Goal: Information Seeking & Learning: Learn about a topic

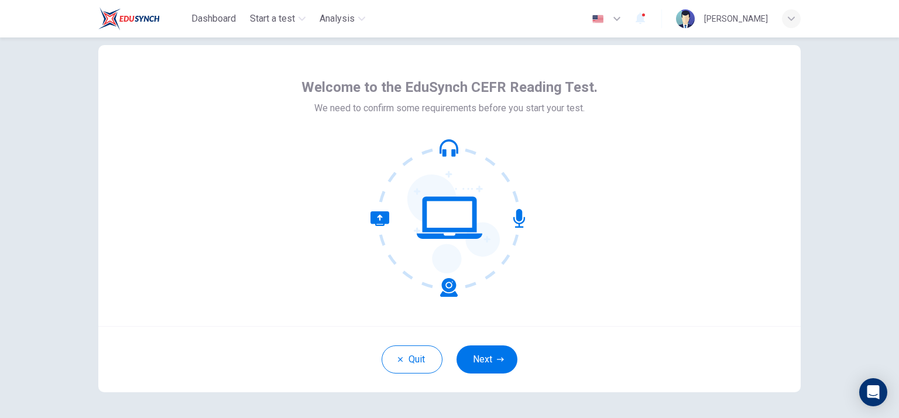
scroll to position [26, 0]
click at [484, 353] on button "Next" at bounding box center [487, 359] width 61 height 28
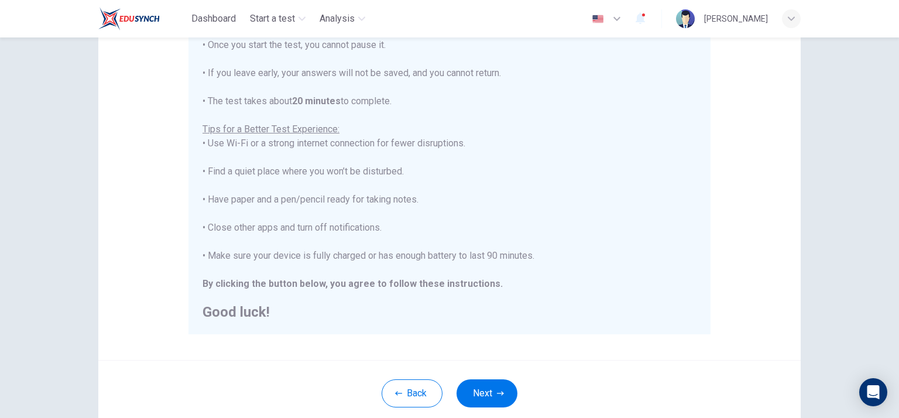
scroll to position [155, 0]
click at [497, 390] on icon "button" at bounding box center [500, 393] width 7 height 7
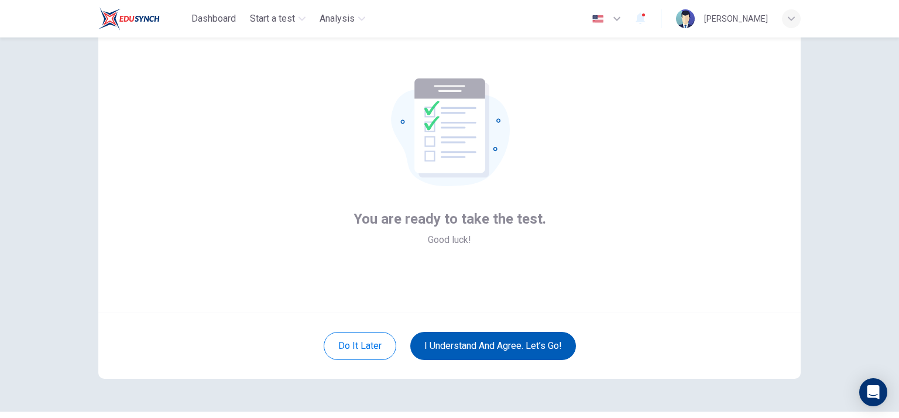
scroll to position [36, 0]
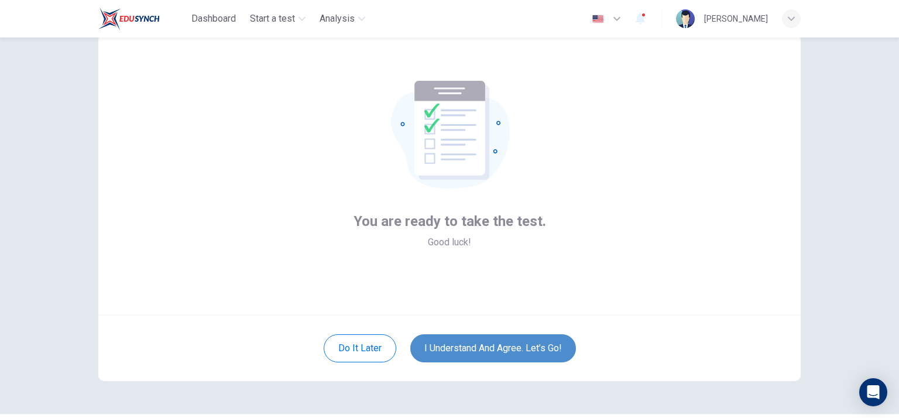
click at [492, 343] on button "I understand and agree. Let’s go!" at bounding box center [493, 348] width 166 height 28
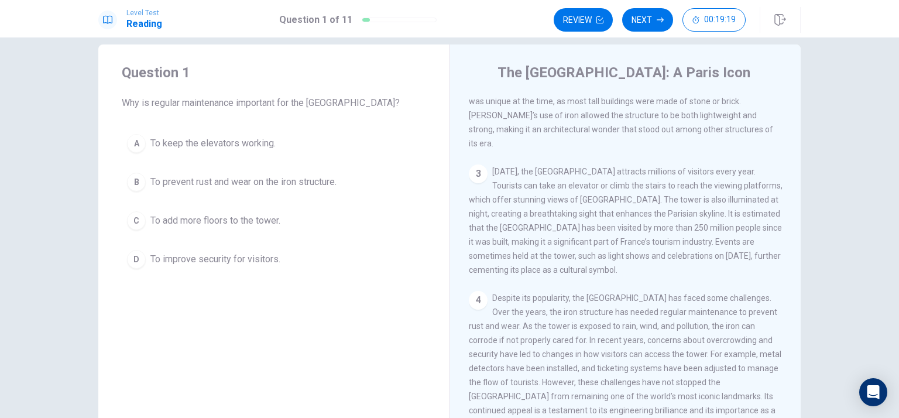
scroll to position [48, 0]
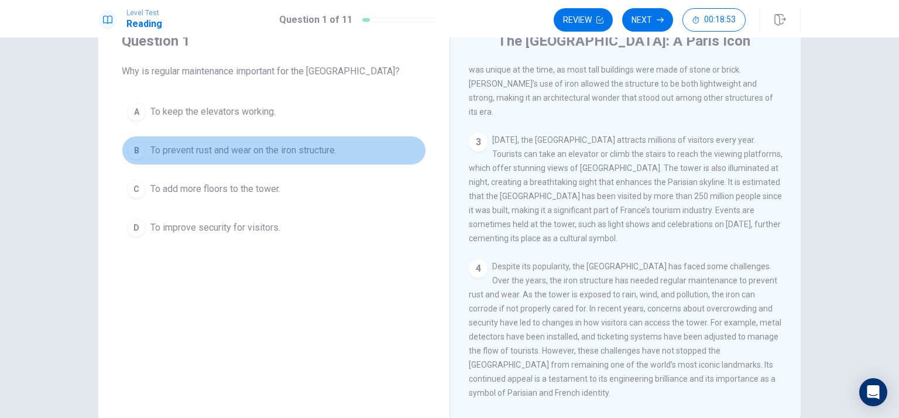
click at [270, 152] on span "To prevent rust and wear on the iron structure." at bounding box center [243, 150] width 186 height 14
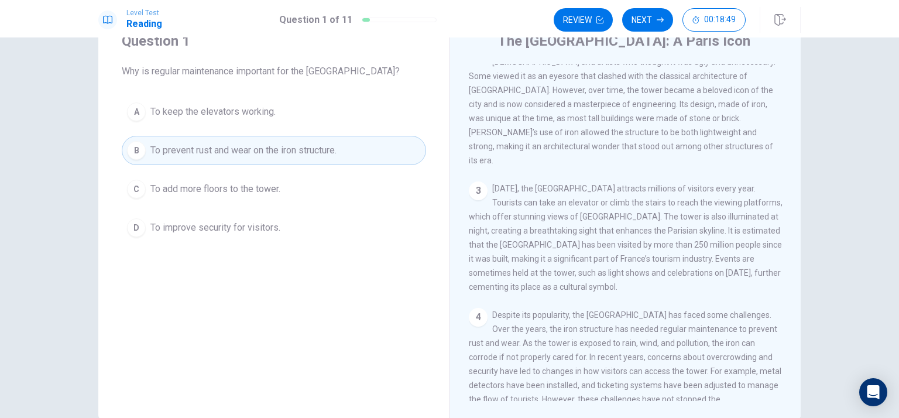
scroll to position [5, 0]
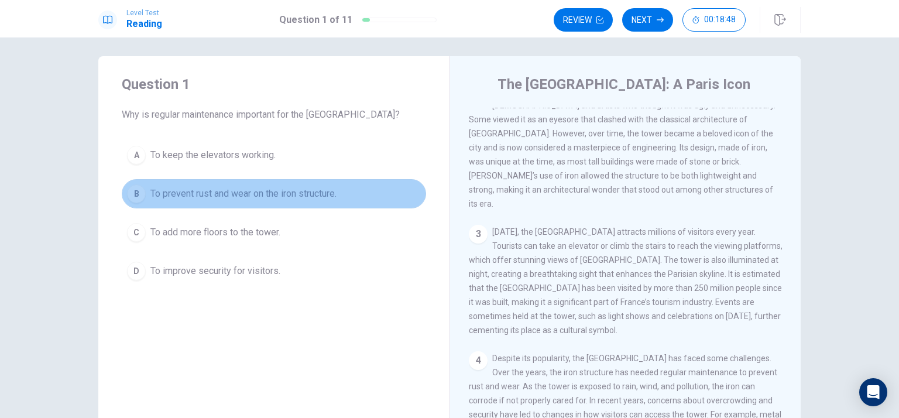
click at [325, 190] on span "To prevent rust and wear on the iron structure." at bounding box center [243, 194] width 186 height 14
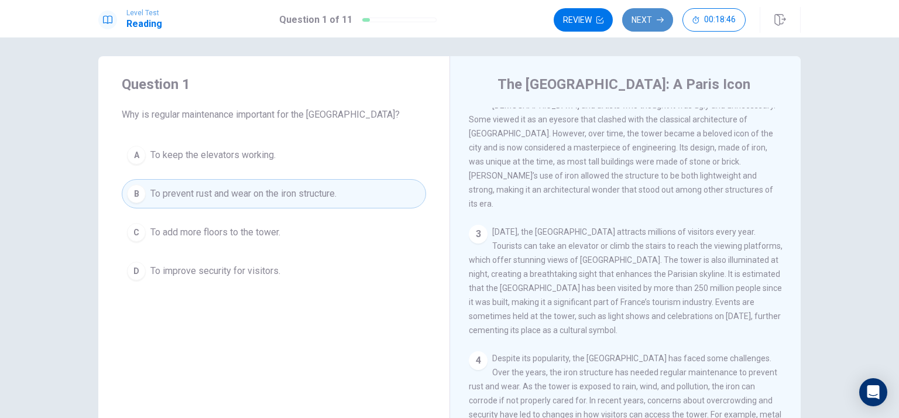
click at [649, 16] on button "Next" at bounding box center [647, 19] width 51 height 23
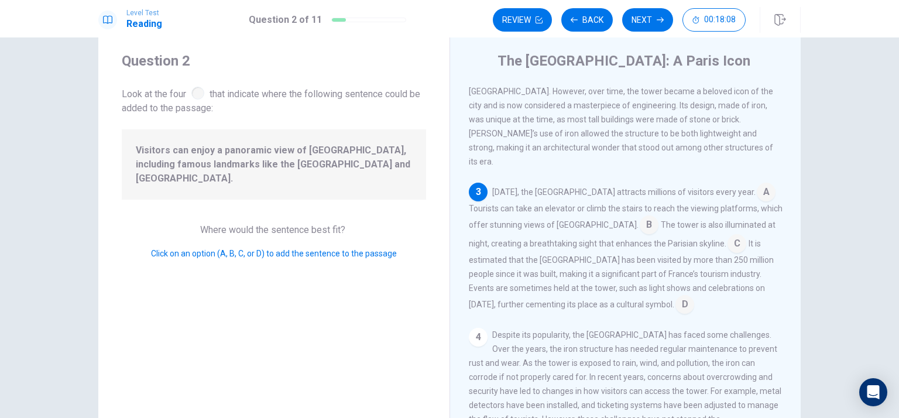
scroll to position [169, 0]
click at [640, 217] on input at bounding box center [649, 226] width 19 height 19
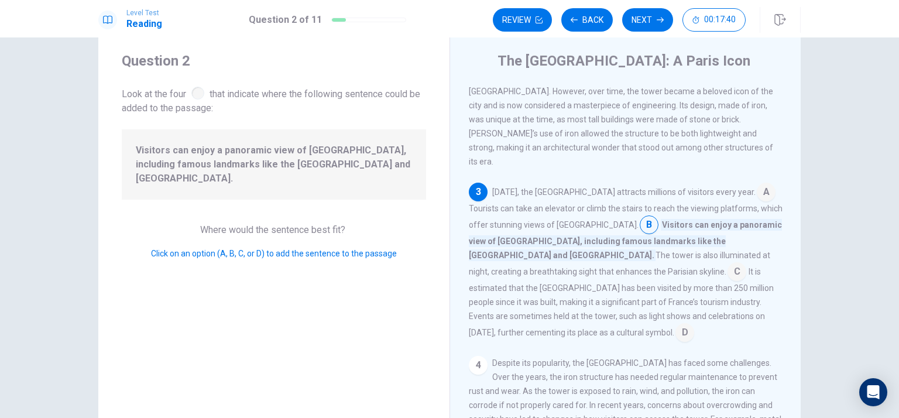
click at [640, 217] on input at bounding box center [649, 226] width 19 height 19
click at [653, 22] on button "Next" at bounding box center [647, 19] width 51 height 23
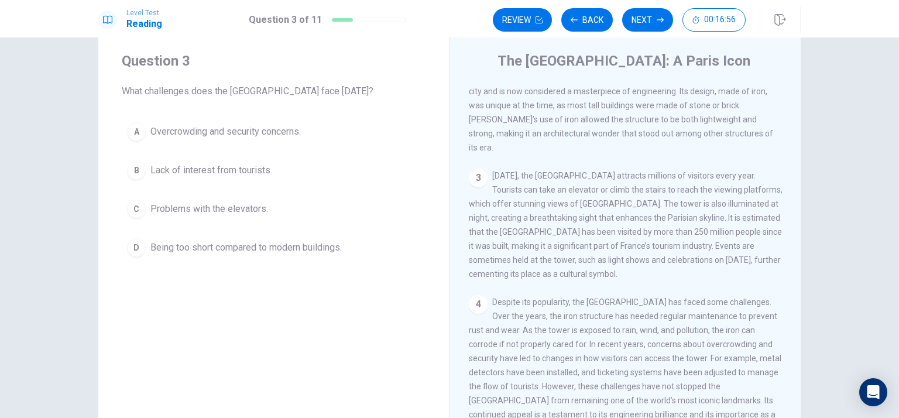
scroll to position [198, 0]
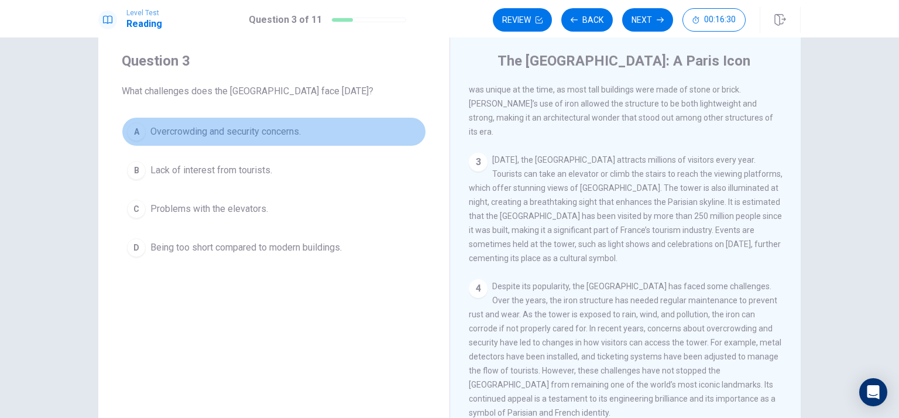
click at [187, 130] on span "Overcrowding and security concerns." at bounding box center [225, 132] width 150 height 14
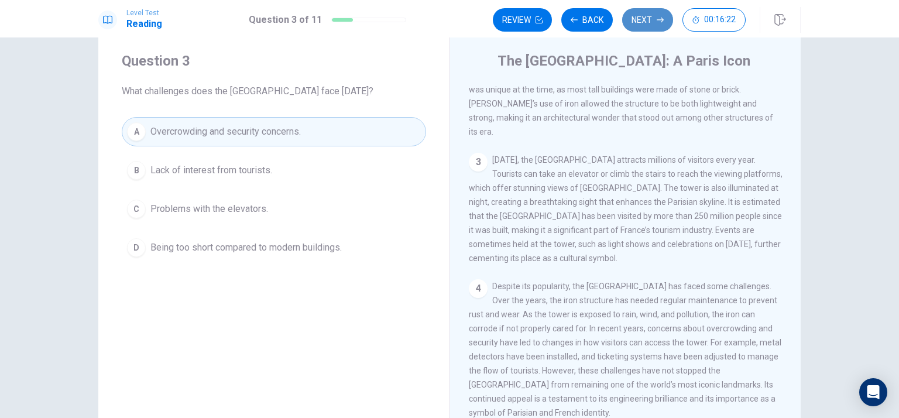
click at [659, 23] on icon "button" at bounding box center [660, 19] width 7 height 7
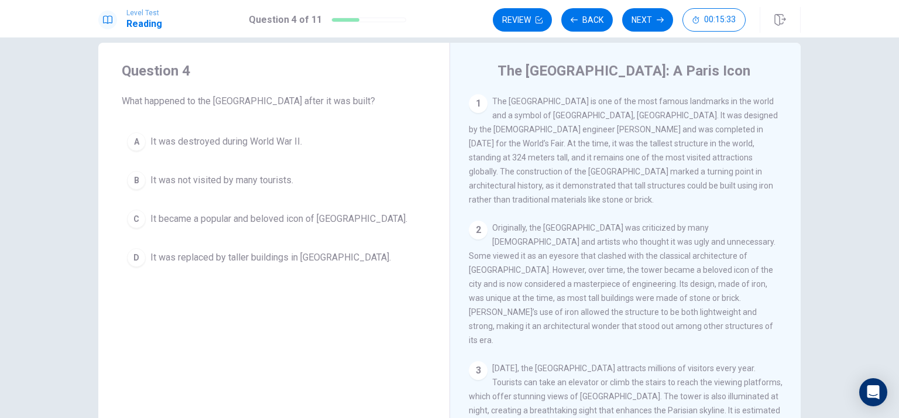
scroll to position [11, 0]
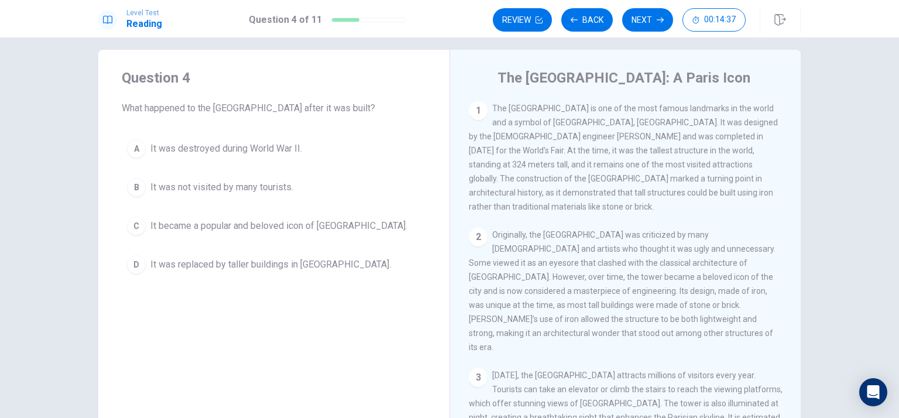
click at [450, 204] on div "The Eiffel Tower: A Paris Icon 1 The Eiffel Tower is one of the most famous lan…" at bounding box center [625, 253] width 351 height 407
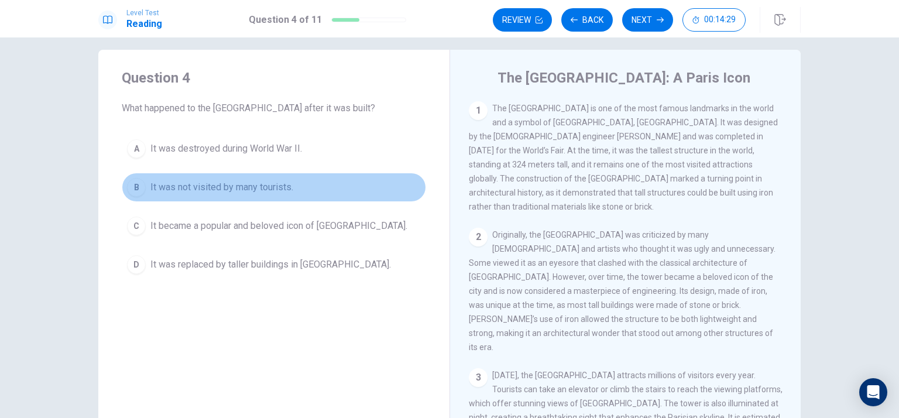
click at [249, 197] on button "B It was not visited by many tourists." at bounding box center [274, 187] width 304 height 29
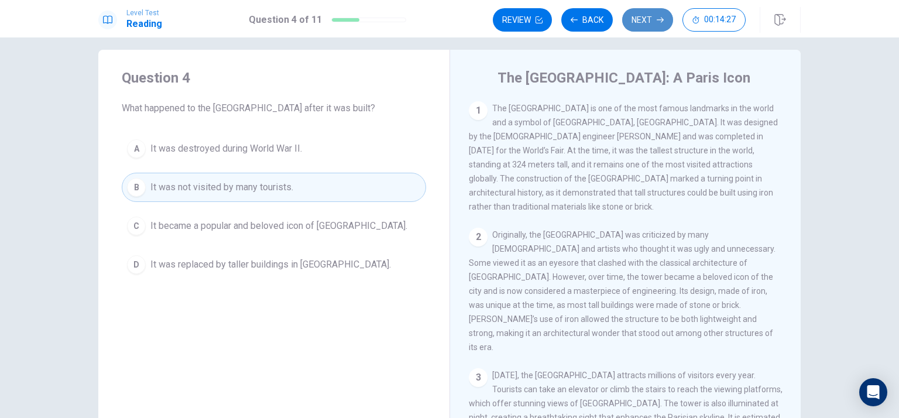
click at [655, 23] on button "Next" at bounding box center [647, 19] width 51 height 23
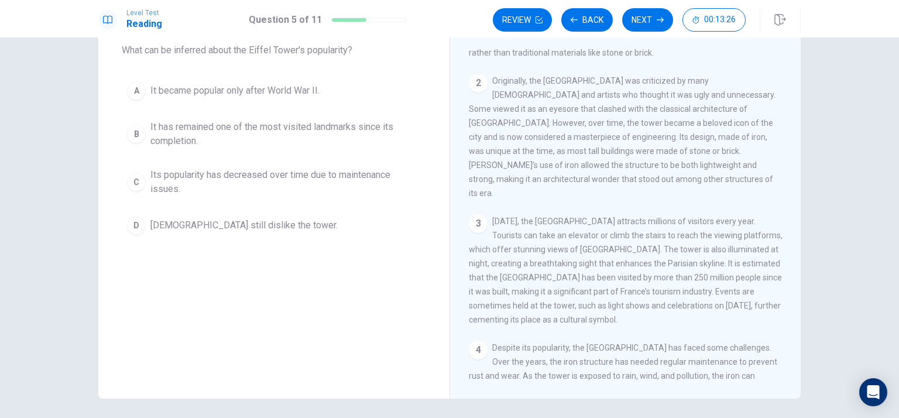
scroll to position [68, 0]
click at [226, 135] on span "It has remained one of the most visited landmarks since its completion." at bounding box center [285, 135] width 270 height 28
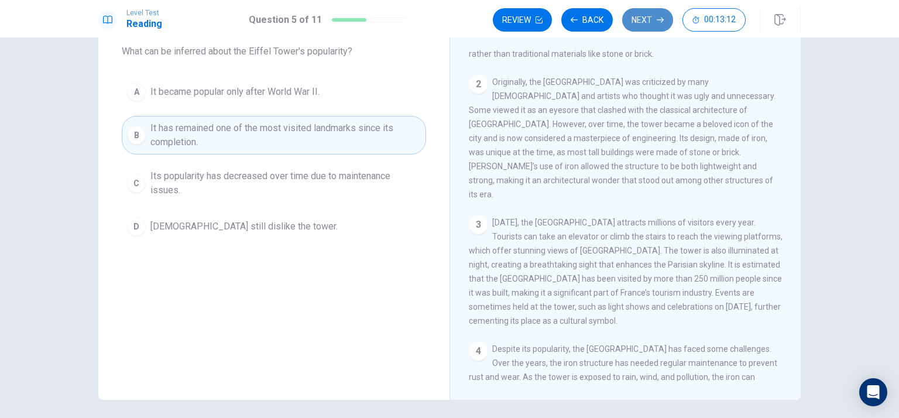
click at [645, 28] on button "Next" at bounding box center [647, 19] width 51 height 23
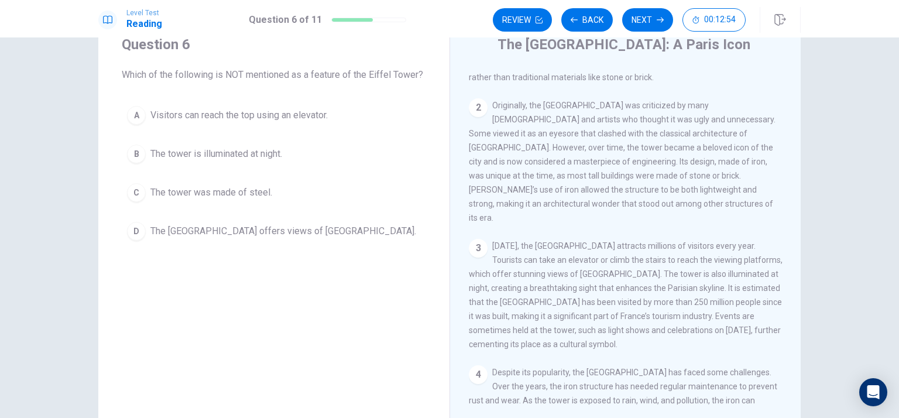
scroll to position [198, 0]
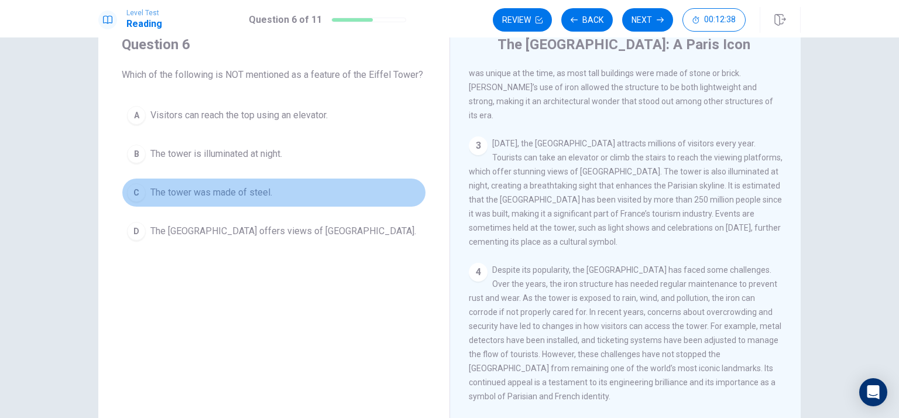
click at [248, 187] on span "The tower was made of steel." at bounding box center [211, 193] width 122 height 14
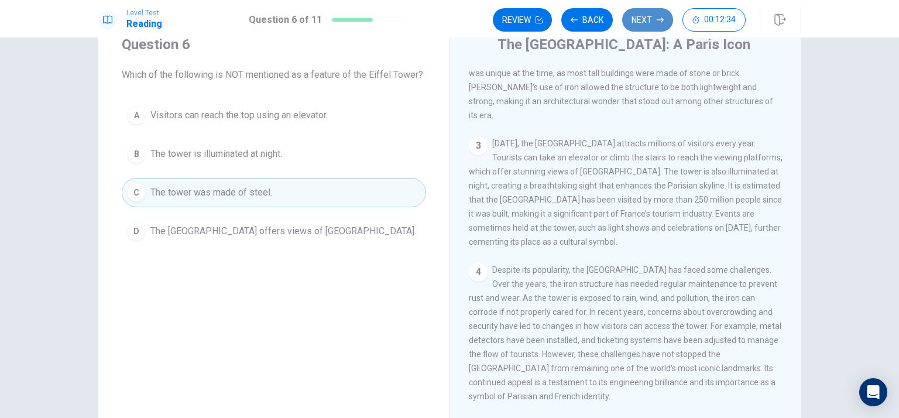
click at [650, 13] on button "Next" at bounding box center [647, 19] width 51 height 23
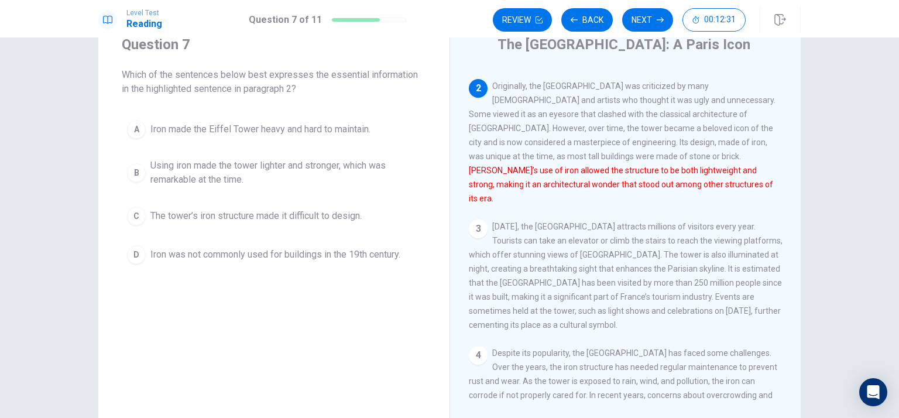
scroll to position [36, 0]
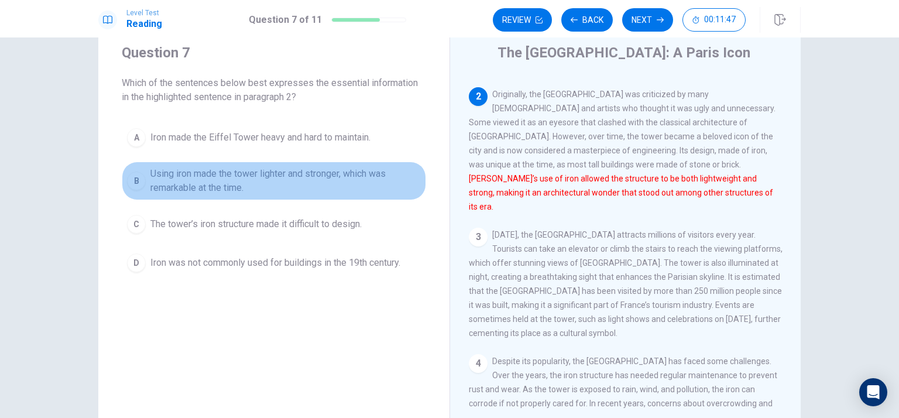
click at [326, 170] on span "Using iron made the tower lighter and stronger, which was remarkable at the tim…" at bounding box center [285, 181] width 270 height 28
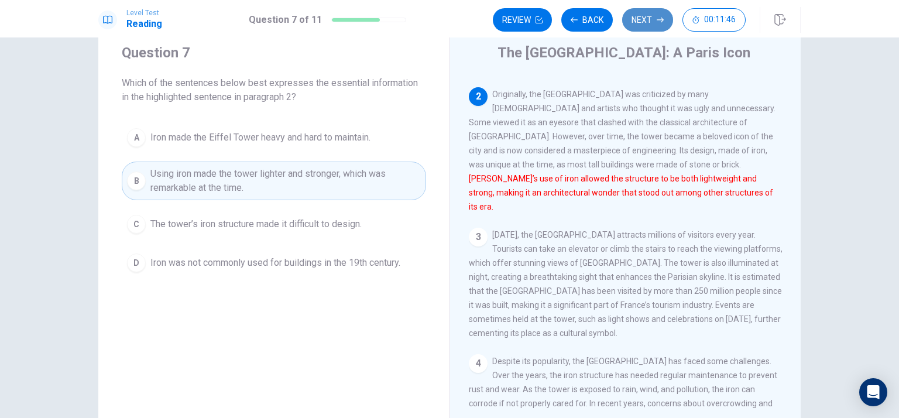
click at [655, 20] on button "Next" at bounding box center [647, 19] width 51 height 23
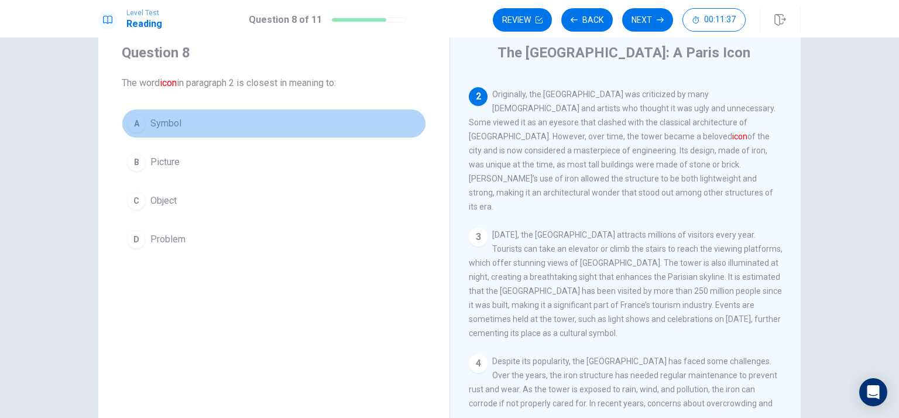
click at [150, 119] on span "Symbol" at bounding box center [165, 123] width 31 height 14
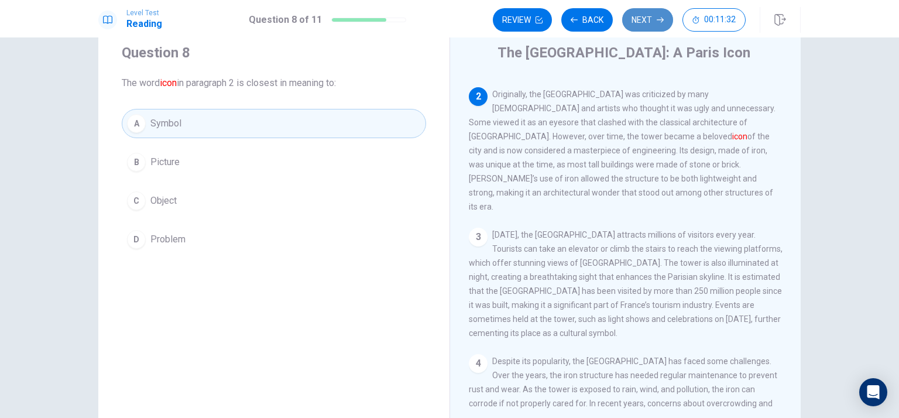
click at [649, 29] on button "Next" at bounding box center [647, 19] width 51 height 23
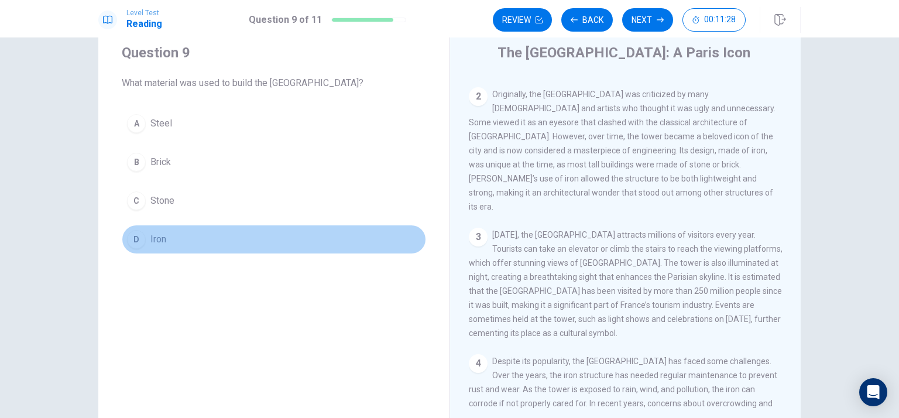
click at [142, 244] on button "D Iron" at bounding box center [274, 239] width 304 height 29
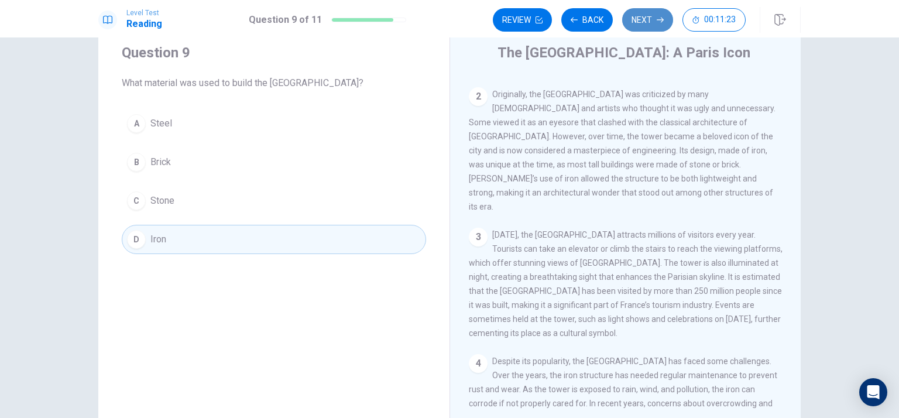
click at [654, 18] on button "Next" at bounding box center [647, 19] width 51 height 23
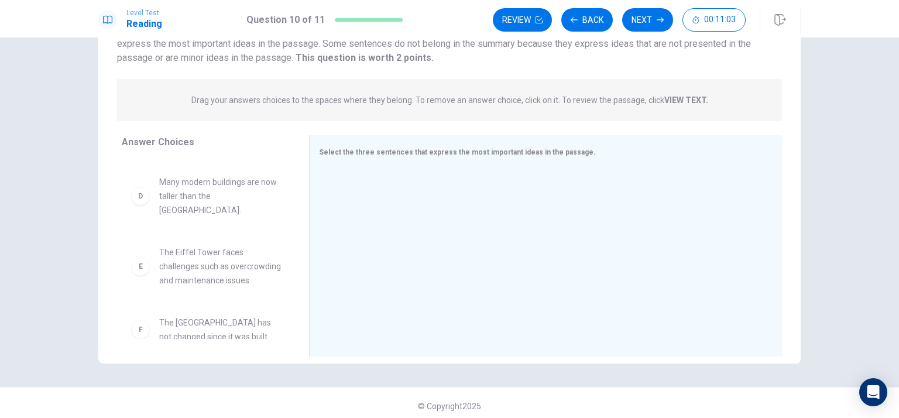
scroll to position [0, 0]
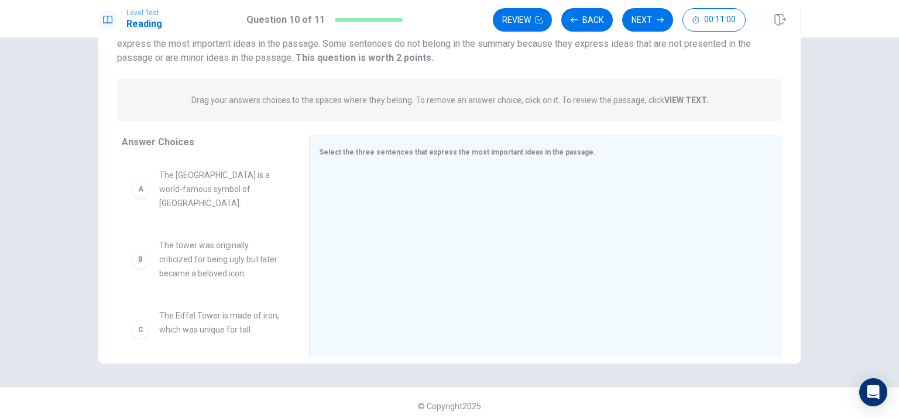
click at [685, 102] on strong "VIEW TEXT." at bounding box center [686, 99] width 44 height 9
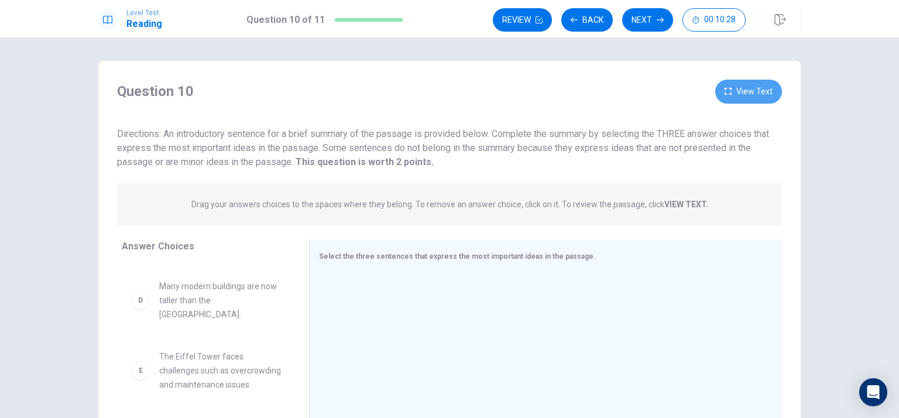
click at [729, 102] on button "View Text" at bounding box center [748, 92] width 67 height 24
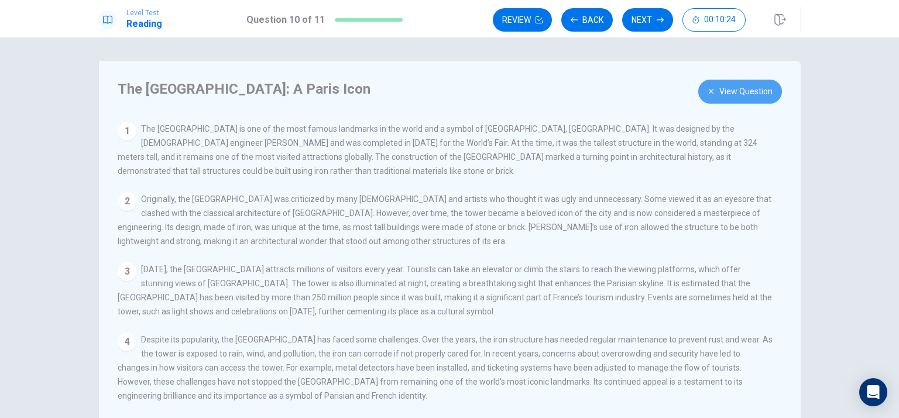
click at [764, 81] on button "View Question" at bounding box center [740, 92] width 84 height 24
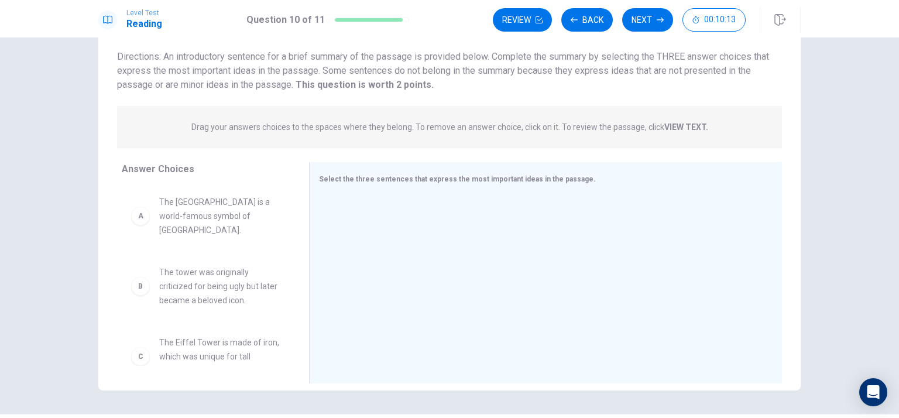
scroll to position [75, 0]
click at [138, 217] on div "A" at bounding box center [140, 218] width 19 height 19
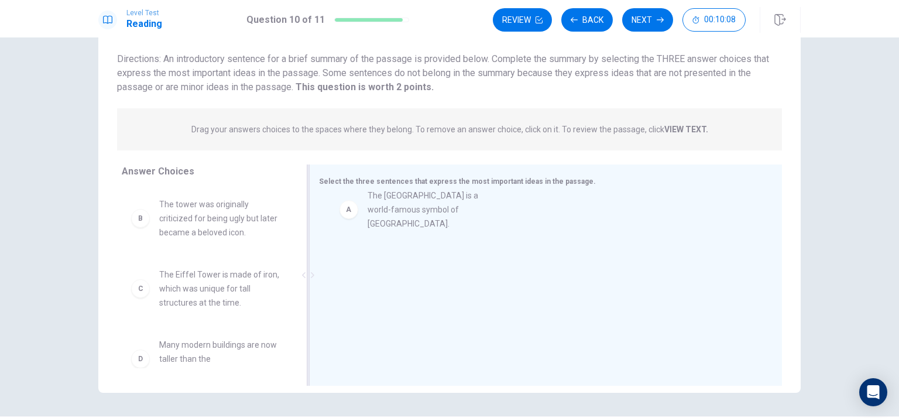
drag, startPoint x: 174, startPoint y: 217, endPoint x: 412, endPoint y: 205, distance: 237.4
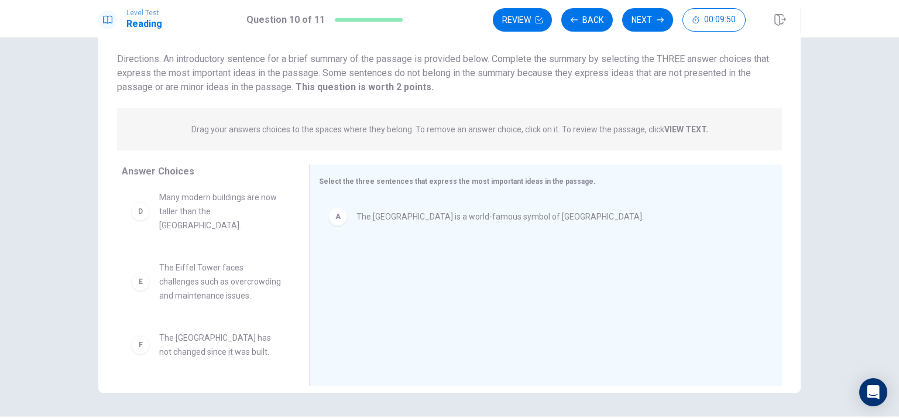
scroll to position [0, 0]
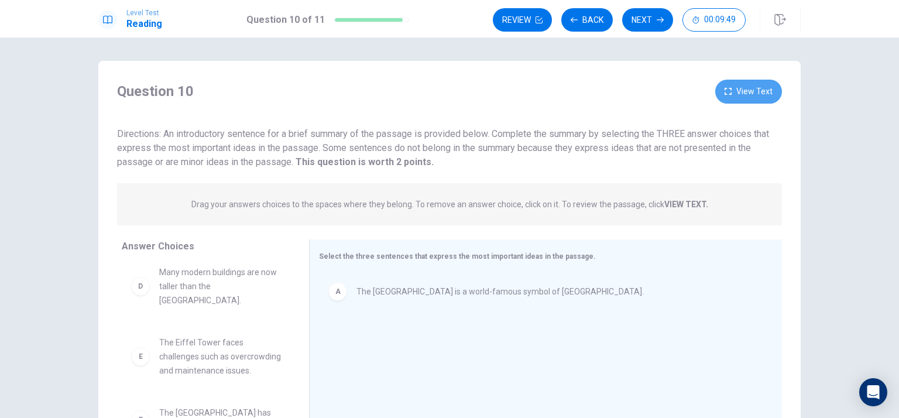
click at [737, 81] on button "View Text" at bounding box center [748, 92] width 67 height 24
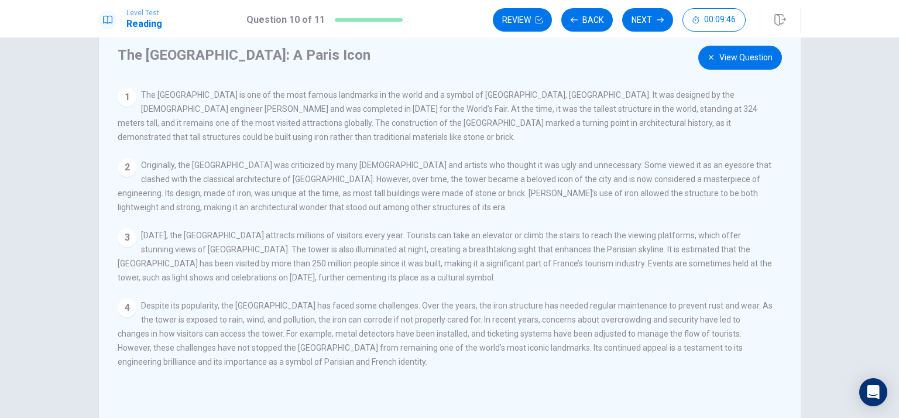
scroll to position [44, 0]
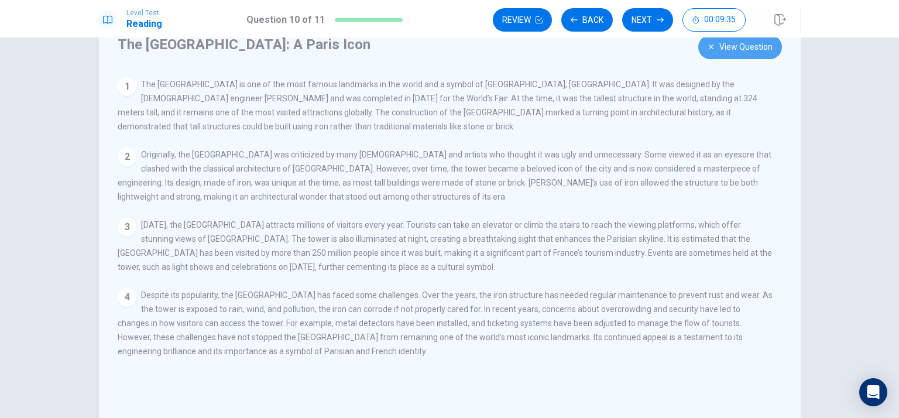
click at [742, 47] on button "View Question" at bounding box center [740, 47] width 84 height 24
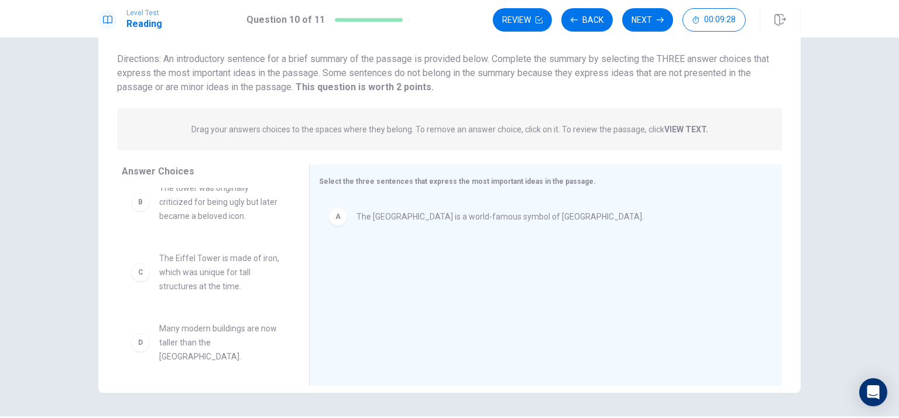
scroll to position [0, 0]
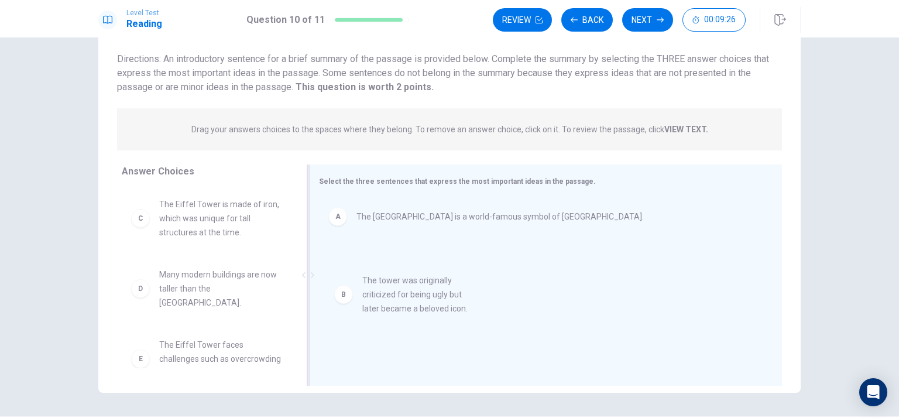
drag, startPoint x: 194, startPoint y: 224, endPoint x: 414, endPoint y: 304, distance: 234.3
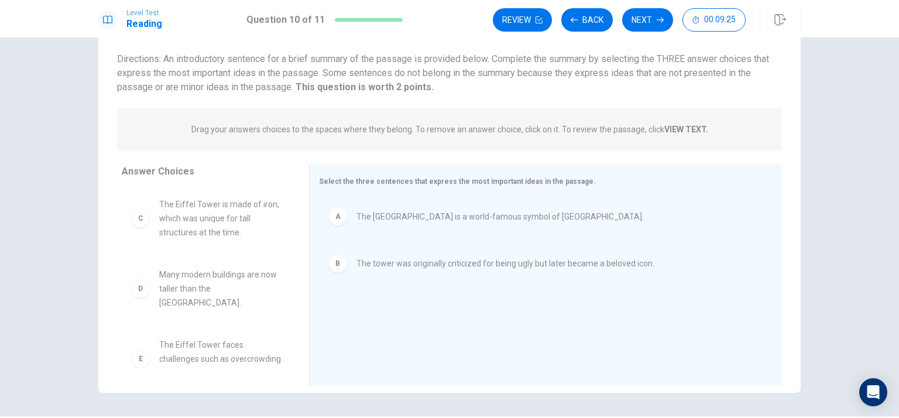
scroll to position [77, 0]
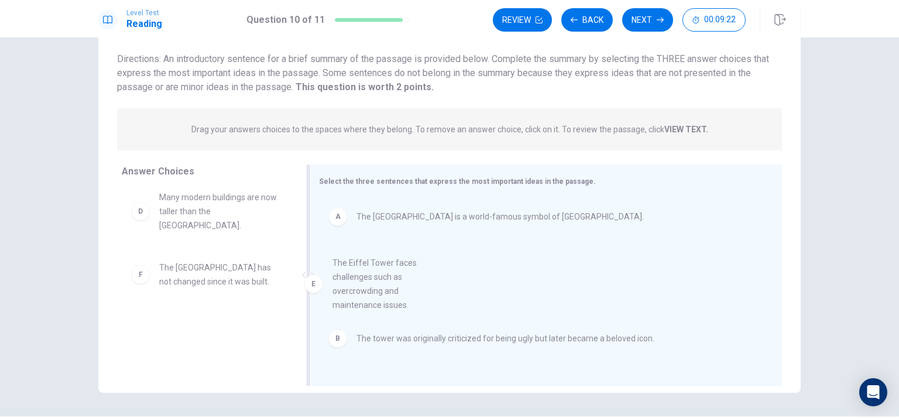
drag, startPoint x: 218, startPoint y: 290, endPoint x: 449, endPoint y: 318, distance: 232.3
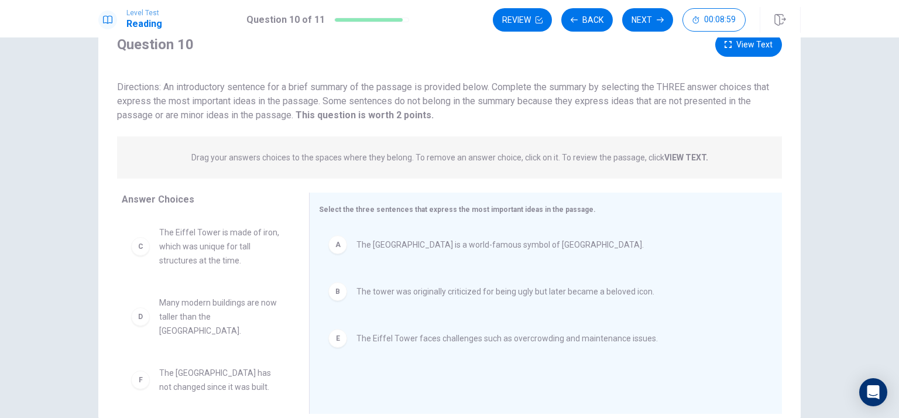
scroll to position [32, 0]
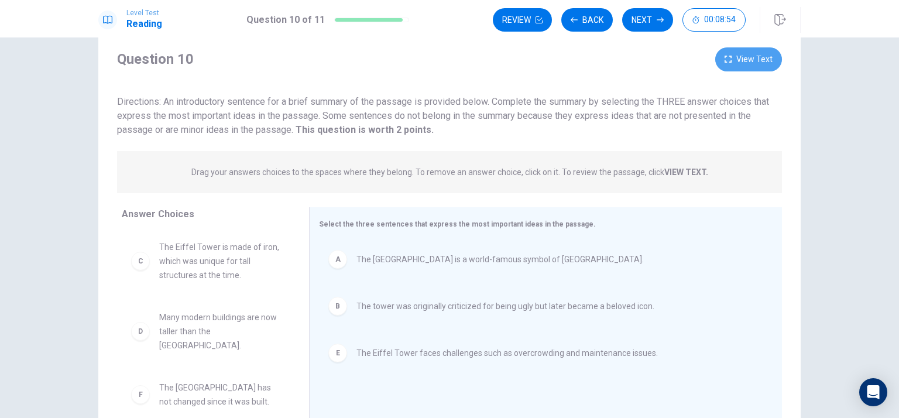
click at [743, 61] on button "View Text" at bounding box center [748, 59] width 67 height 24
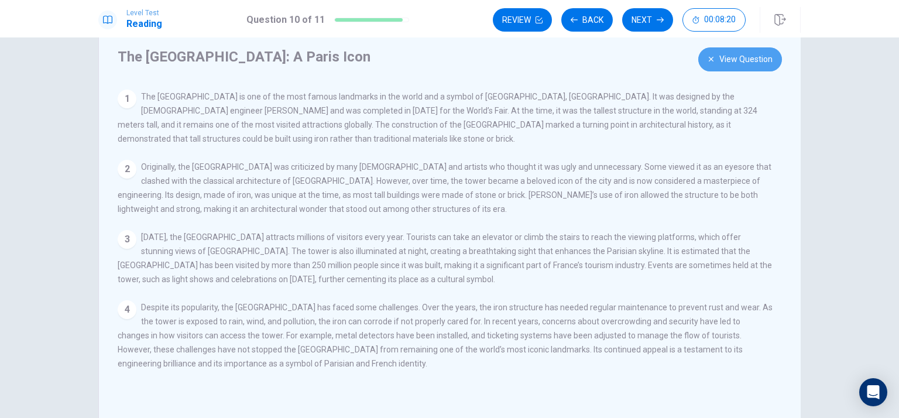
click at [735, 54] on button "View Question" at bounding box center [740, 59] width 84 height 24
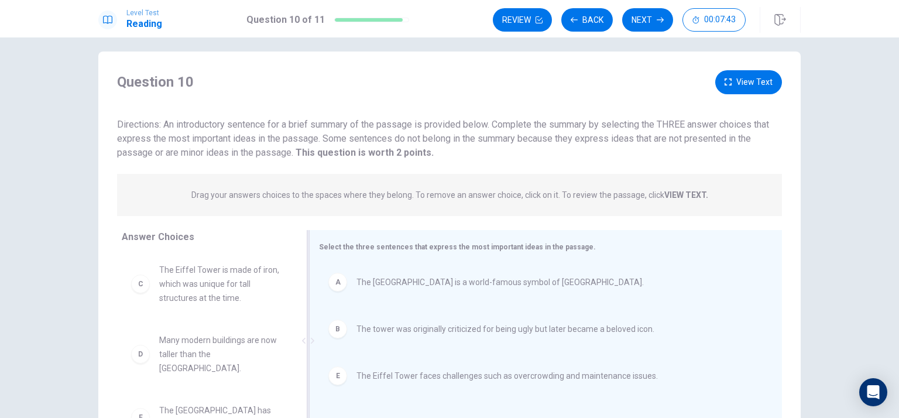
scroll to position [7, 0]
click at [744, 82] on button "View Text" at bounding box center [748, 85] width 67 height 24
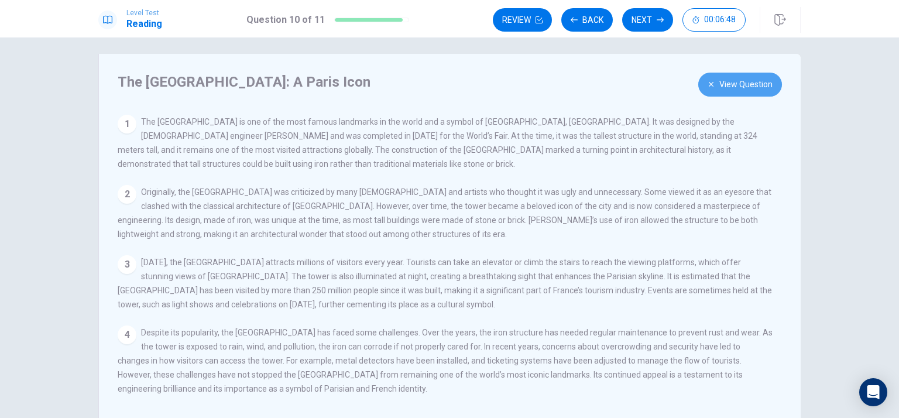
click at [717, 82] on button "View Question" at bounding box center [740, 85] width 84 height 24
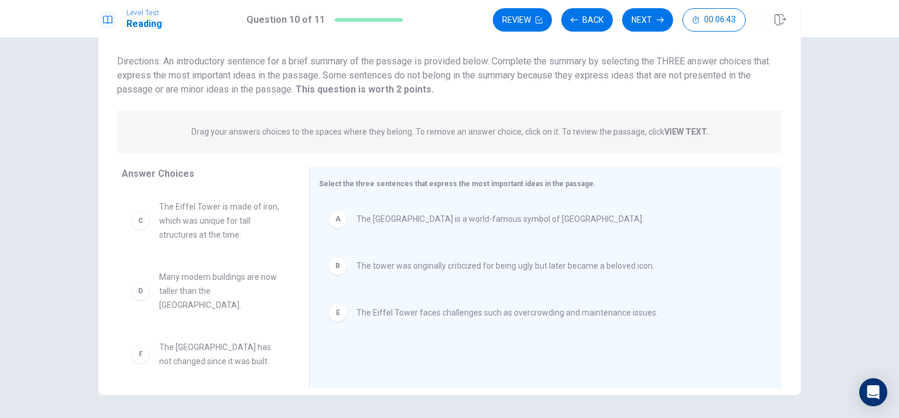
scroll to position [0, 0]
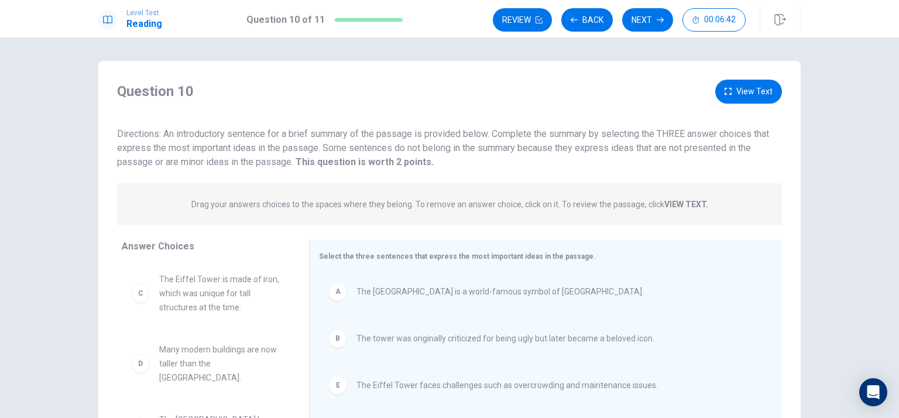
click at [752, 81] on button "View Text" at bounding box center [748, 92] width 67 height 24
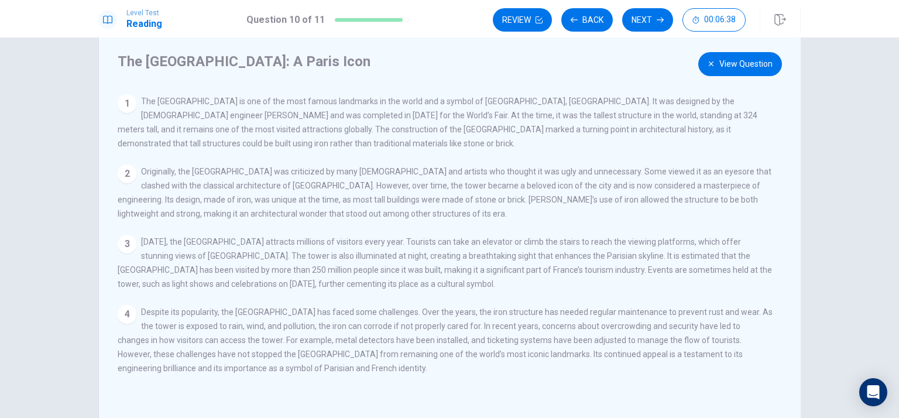
scroll to position [30, 0]
click at [715, 59] on button "View Question" at bounding box center [740, 61] width 84 height 24
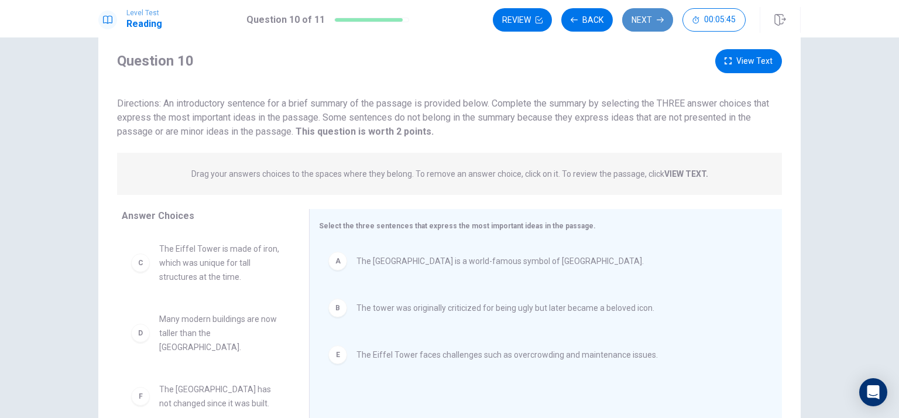
click at [662, 15] on button "Next" at bounding box center [647, 19] width 51 height 23
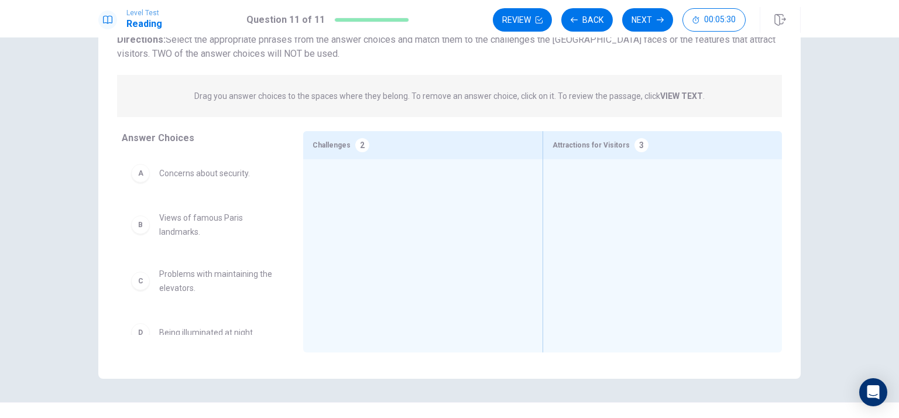
scroll to position [111, 0]
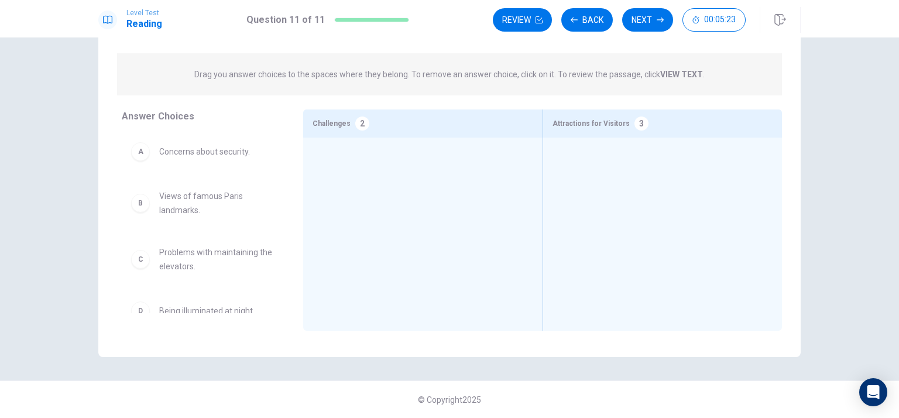
drag, startPoint x: 348, startPoint y: 128, endPoint x: 249, endPoint y: 255, distance: 160.2
click at [249, 255] on div "Answer Choices A Concerns about security. B Views of famous Paris landmarks. C …" at bounding box center [449, 222] width 702 height 227
drag, startPoint x: 188, startPoint y: 161, endPoint x: 371, endPoint y: 187, distance: 183.9
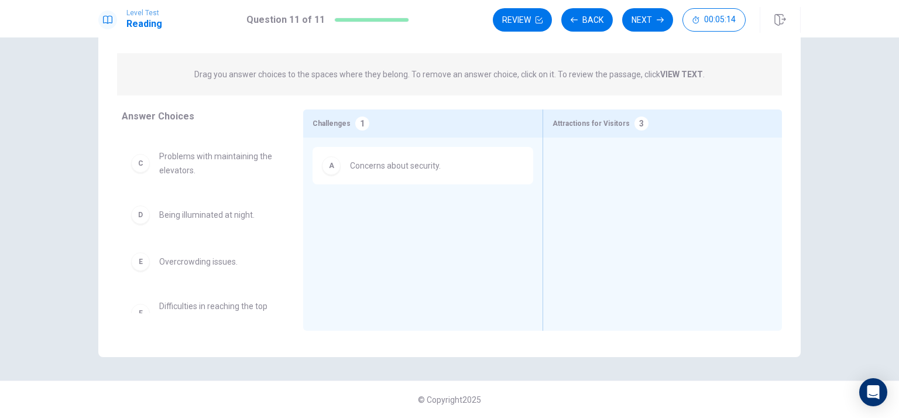
scroll to position [51, 0]
drag, startPoint x: 202, startPoint y: 250, endPoint x: 400, endPoint y: 201, distance: 203.9
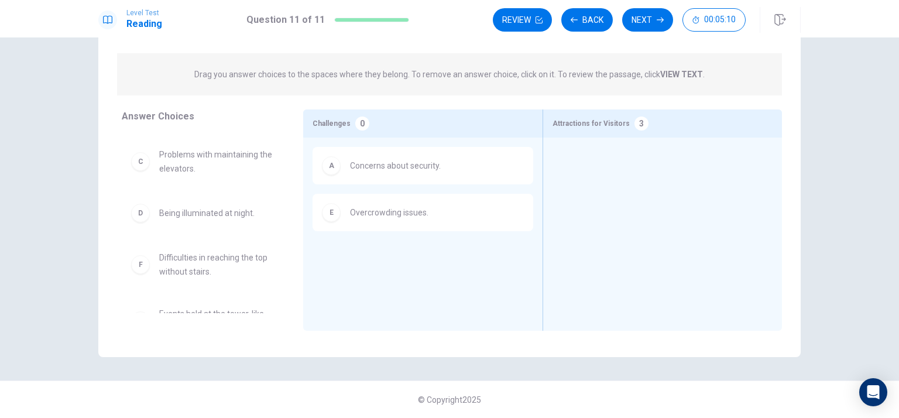
scroll to position [0, 0]
drag, startPoint x: 191, startPoint y: 158, endPoint x: 650, endPoint y: 163, distance: 459.5
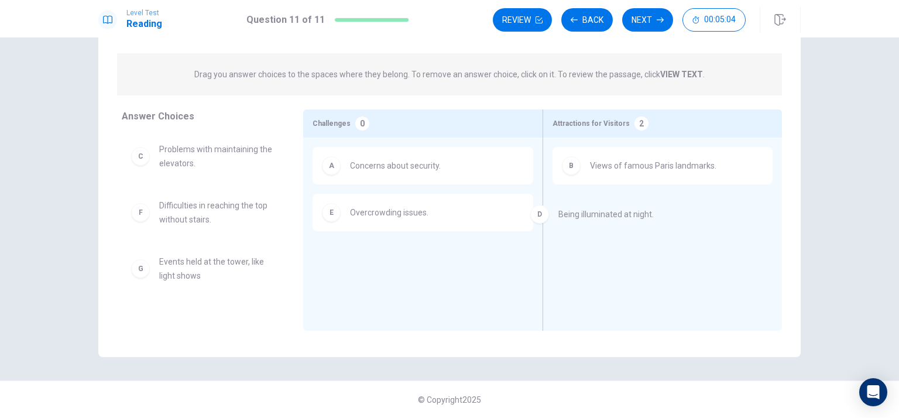
drag, startPoint x: 225, startPoint y: 208, endPoint x: 634, endPoint y: 215, distance: 408.6
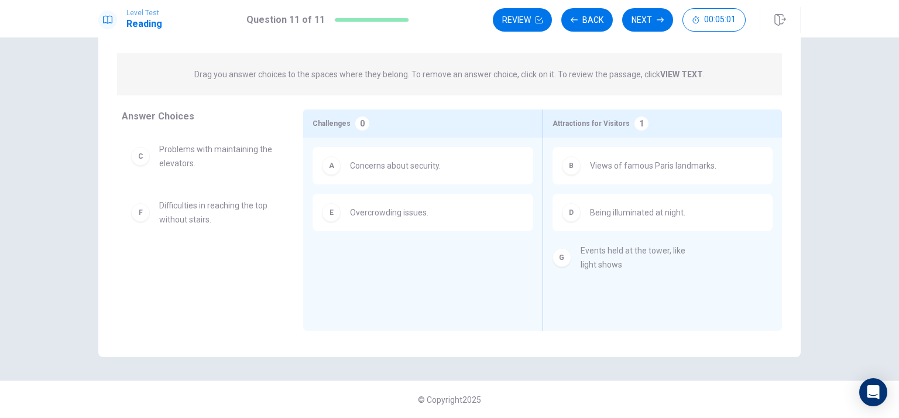
drag, startPoint x: 197, startPoint y: 283, endPoint x: 666, endPoint y: 258, distance: 469.0
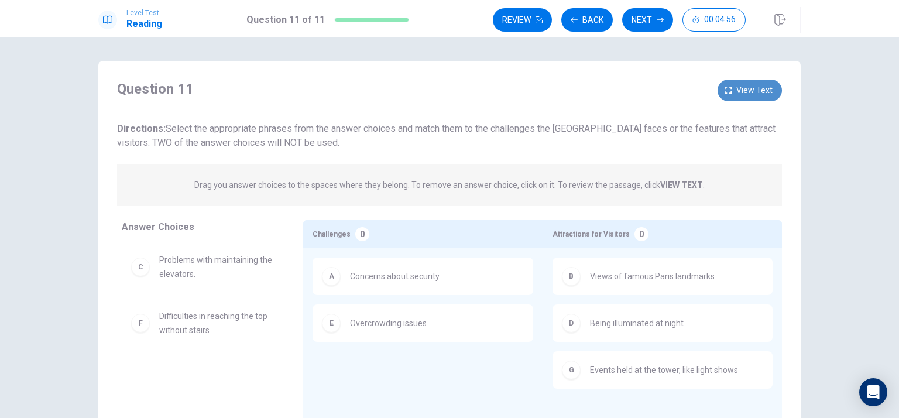
click at [740, 92] on span "View text" at bounding box center [754, 90] width 36 height 15
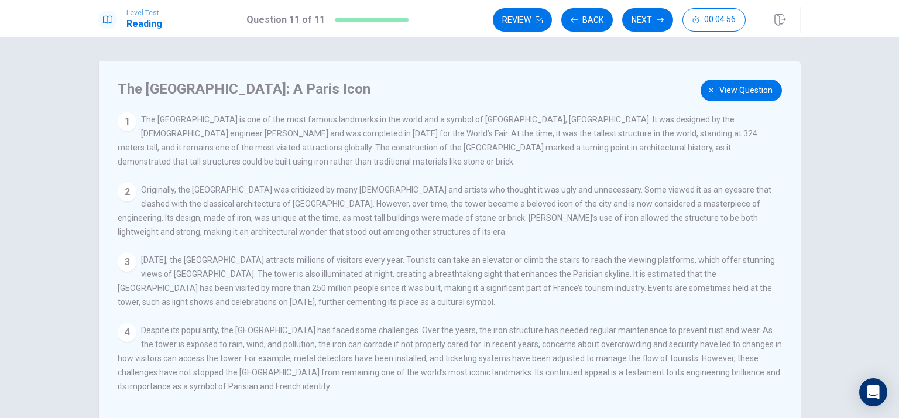
scroll to position [111, 0]
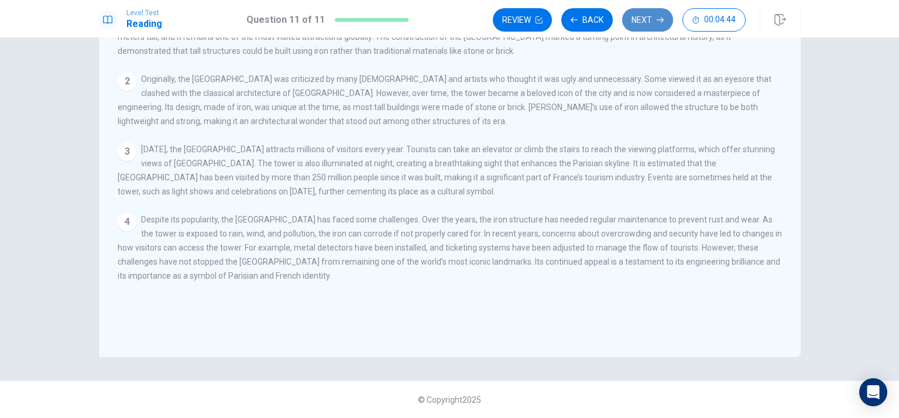
click at [644, 13] on button "Next" at bounding box center [647, 19] width 51 height 23
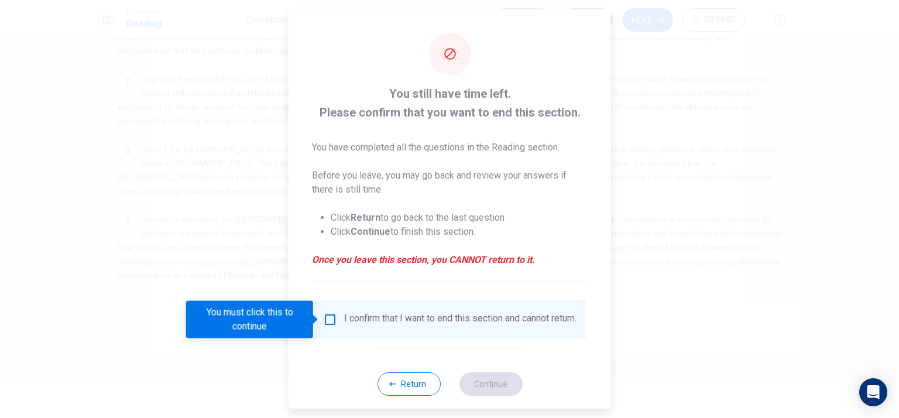
click at [347, 318] on div "I confirm that I want to end this section and cannot return." at bounding box center [460, 320] width 232 height 14
click at [332, 323] on input "You must click this to continue" at bounding box center [330, 320] width 14 height 14
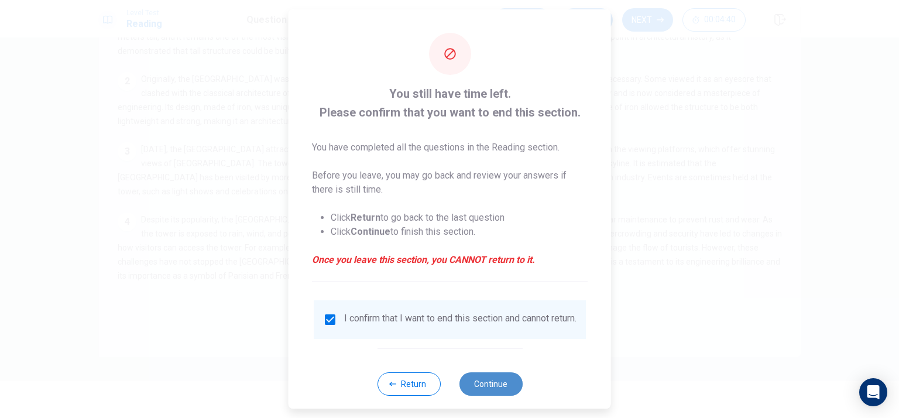
click at [488, 396] on button "Continue" at bounding box center [490, 383] width 63 height 23
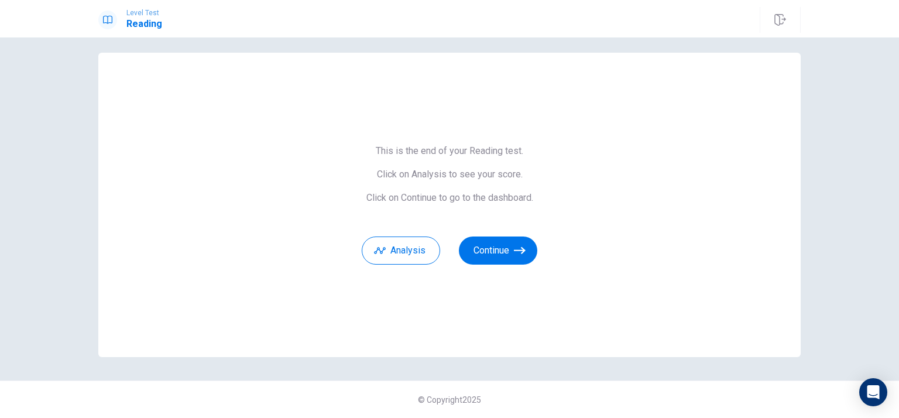
scroll to position [8, 0]
click at [399, 249] on button "Analysis" at bounding box center [401, 250] width 78 height 28
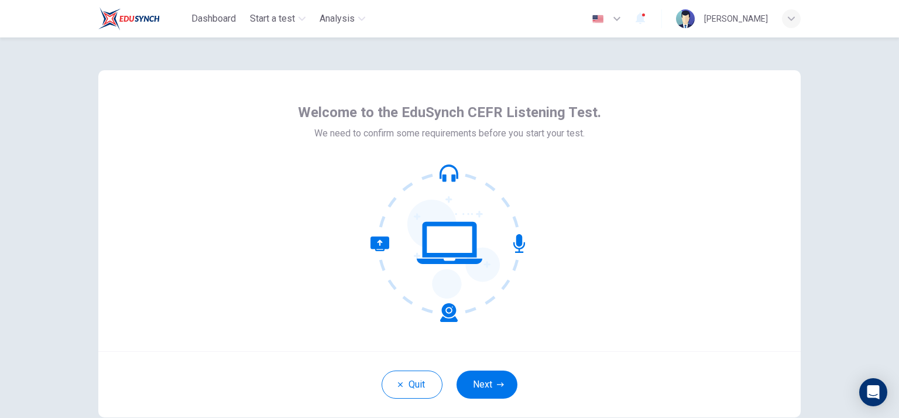
scroll to position [70, 0]
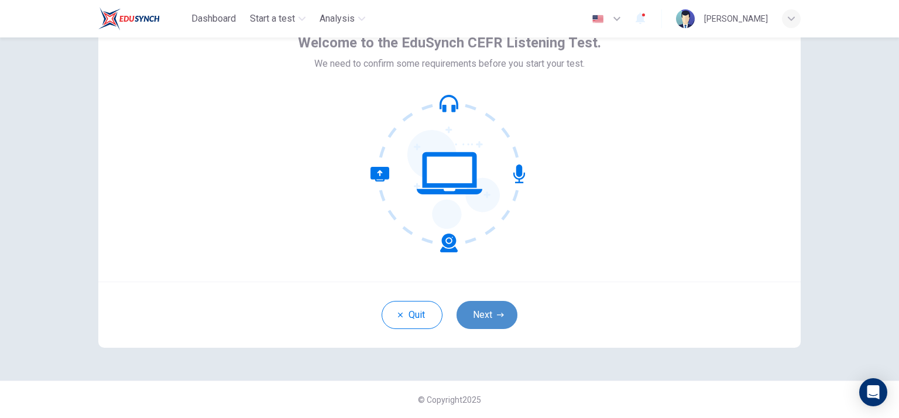
click at [498, 328] on button "Next" at bounding box center [487, 315] width 61 height 28
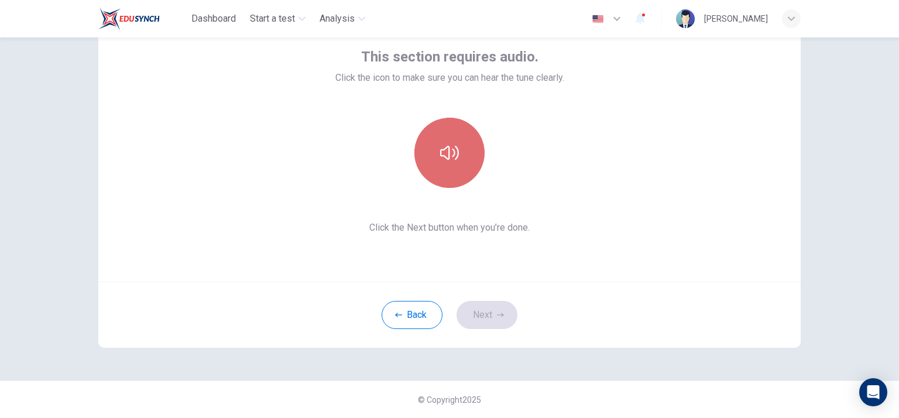
click at [468, 135] on button "button" at bounding box center [449, 153] width 70 height 70
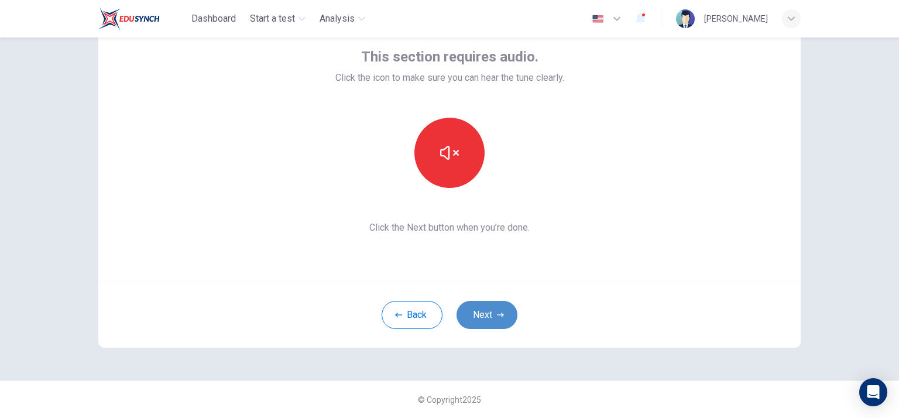
click at [473, 307] on button "Next" at bounding box center [487, 315] width 61 height 28
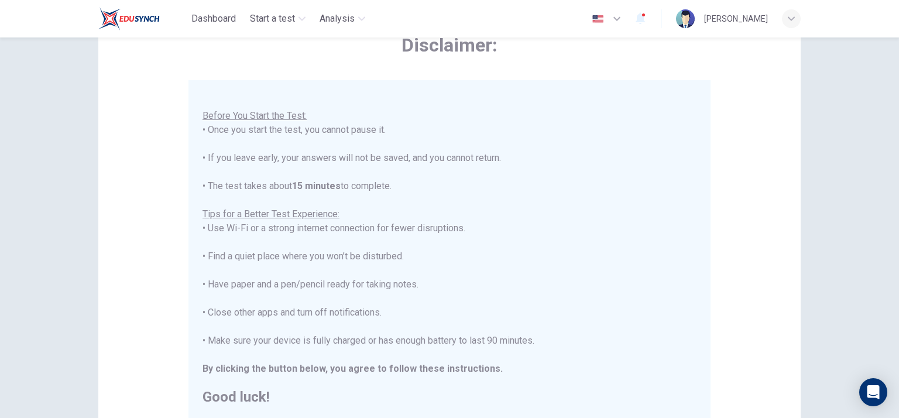
scroll to position [233, 0]
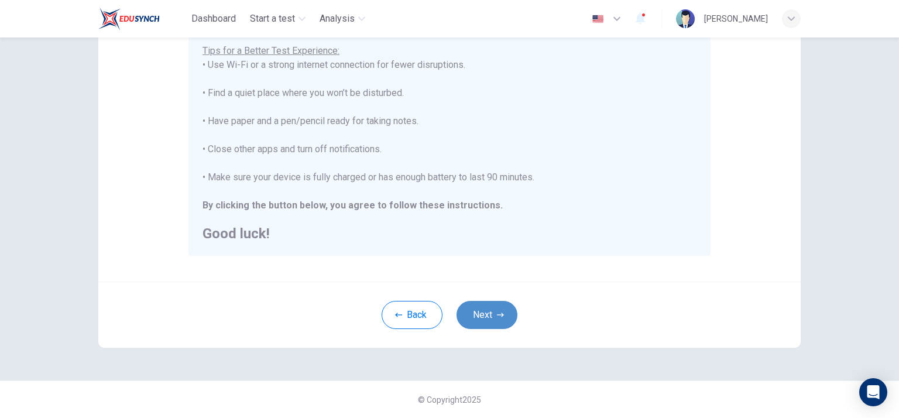
click at [471, 306] on button "Next" at bounding box center [487, 315] width 61 height 28
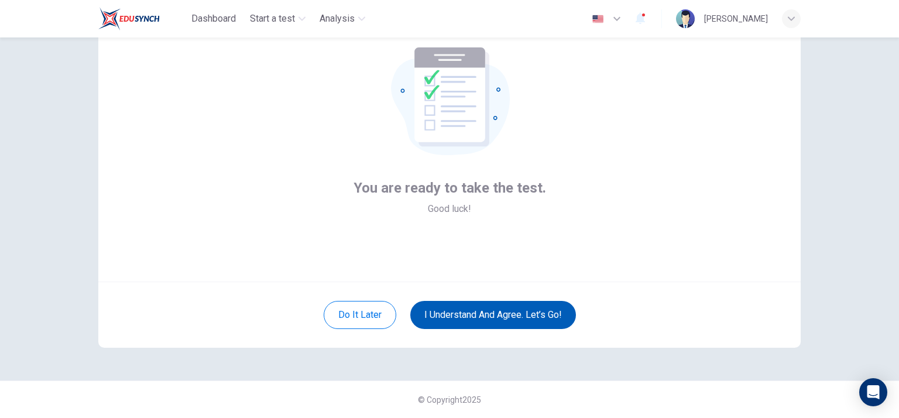
scroll to position [70, 0]
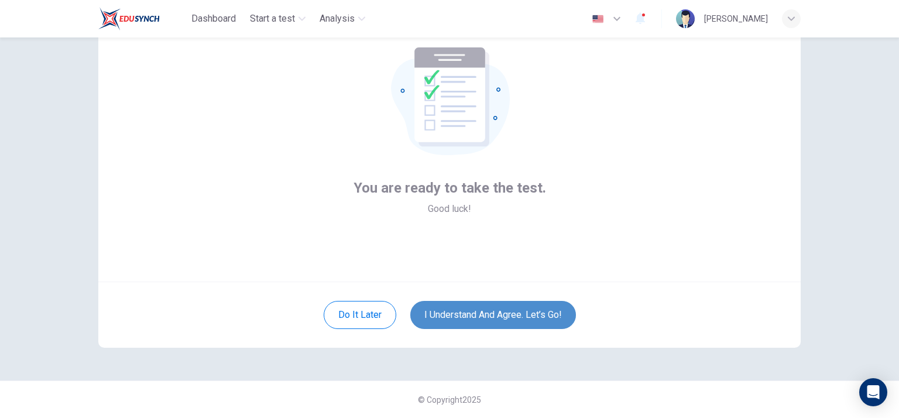
click at [471, 306] on button "I understand and agree. Let’s go!" at bounding box center [493, 315] width 166 height 28
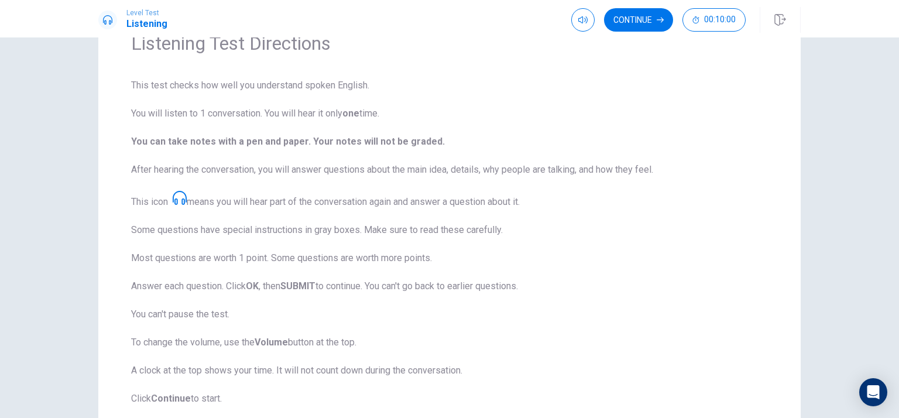
scroll to position [143, 0]
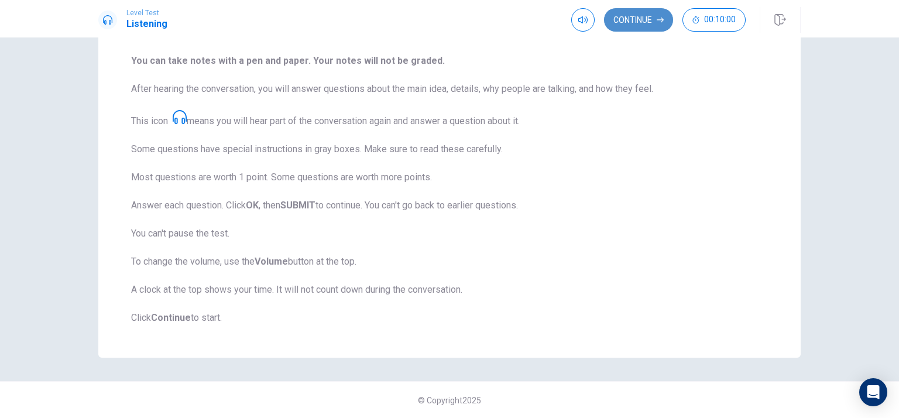
click at [646, 19] on button "Continue" at bounding box center [638, 19] width 69 height 23
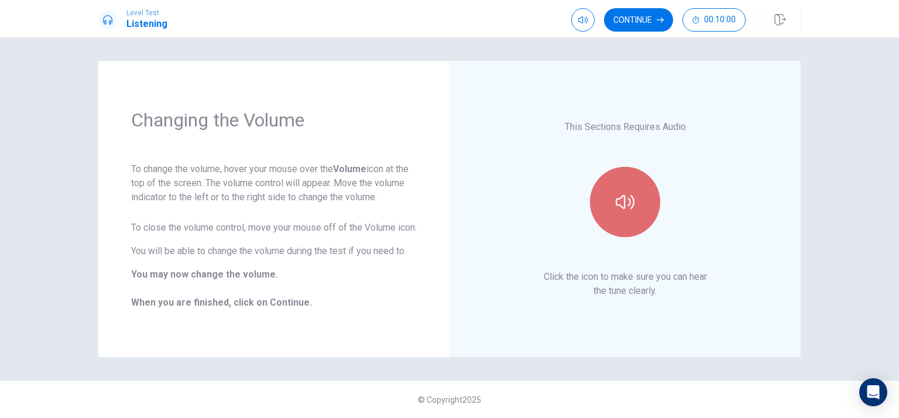
click at [629, 212] on button "button" at bounding box center [625, 202] width 70 height 70
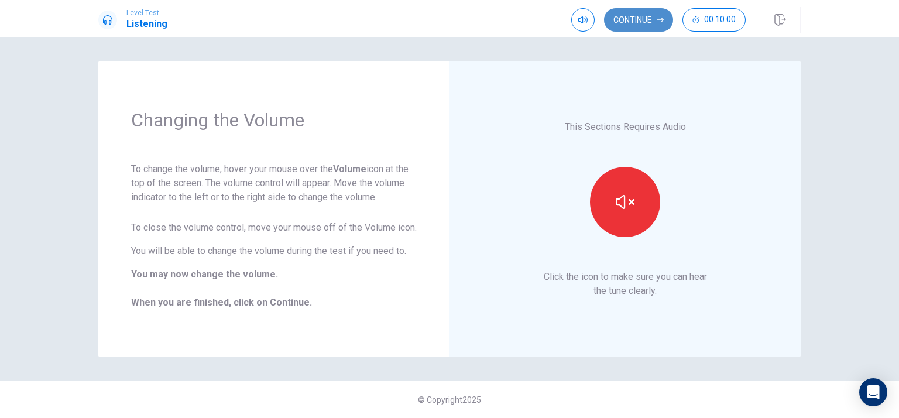
click at [633, 25] on button "Continue" at bounding box center [638, 19] width 69 height 23
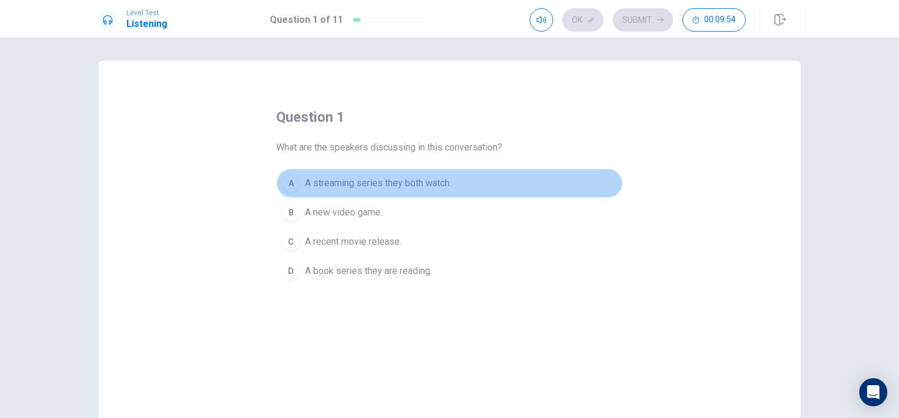
click at [305, 178] on span "A streaming series they both watch." at bounding box center [378, 183] width 146 height 14
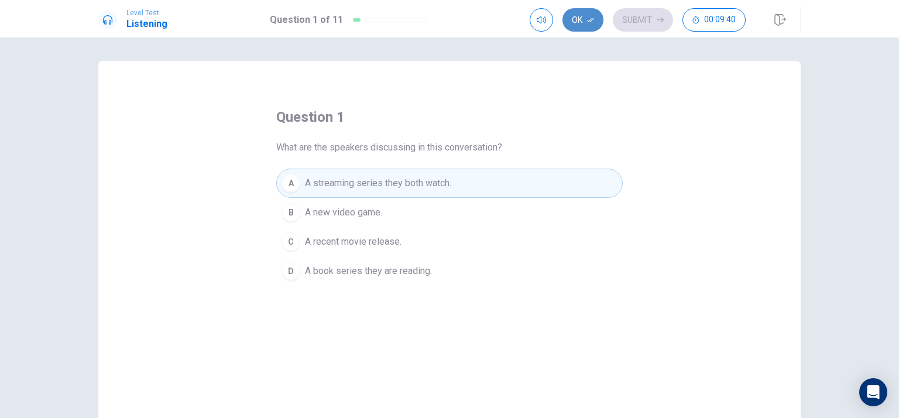
click at [595, 18] on button "Ok" at bounding box center [583, 19] width 41 height 23
click at [649, 13] on button "Submit" at bounding box center [643, 19] width 60 height 23
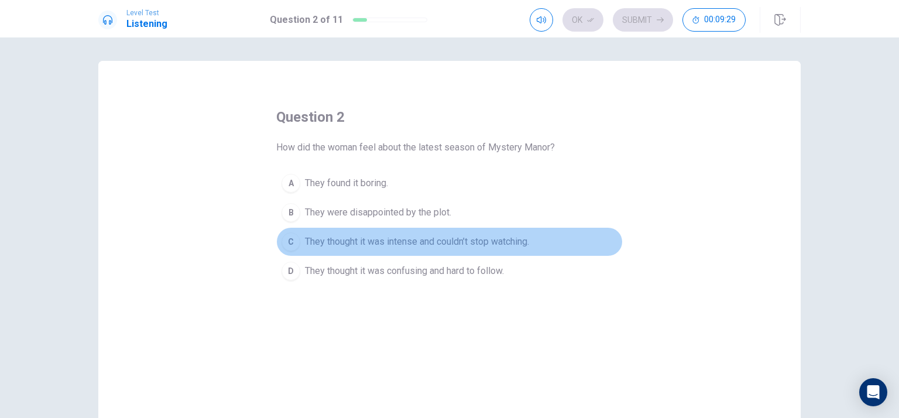
click at [471, 245] on span "They thought it was intense and couldn’t stop watching." at bounding box center [417, 242] width 224 height 14
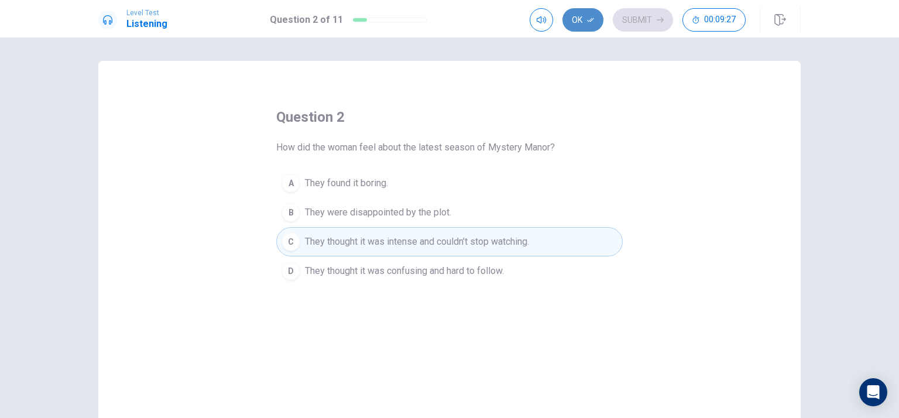
click at [578, 21] on button "Ok" at bounding box center [583, 19] width 41 height 23
click at [640, 28] on button "Submit" at bounding box center [643, 19] width 60 height 23
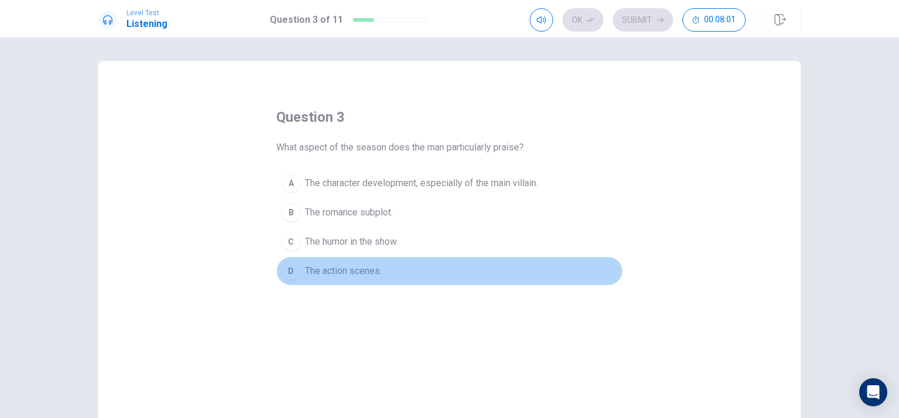
click at [348, 279] on button "D The action scenes." at bounding box center [449, 270] width 347 height 29
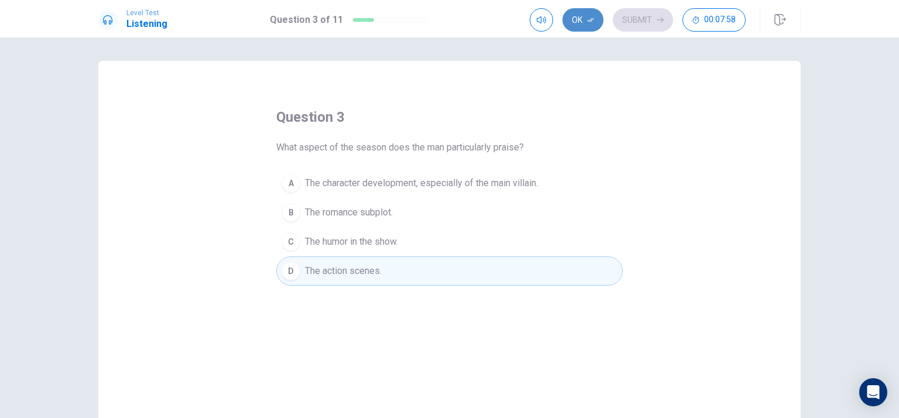
click at [575, 10] on button "Ok" at bounding box center [583, 19] width 41 height 23
click at [643, 26] on button "Submit" at bounding box center [643, 19] width 60 height 23
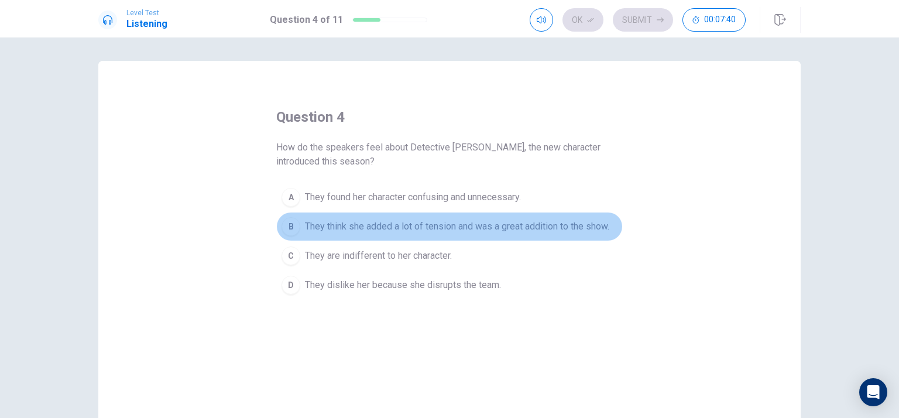
click at [581, 224] on span "They think she added a lot of tension and was a great addition to the show." at bounding box center [457, 227] width 304 height 14
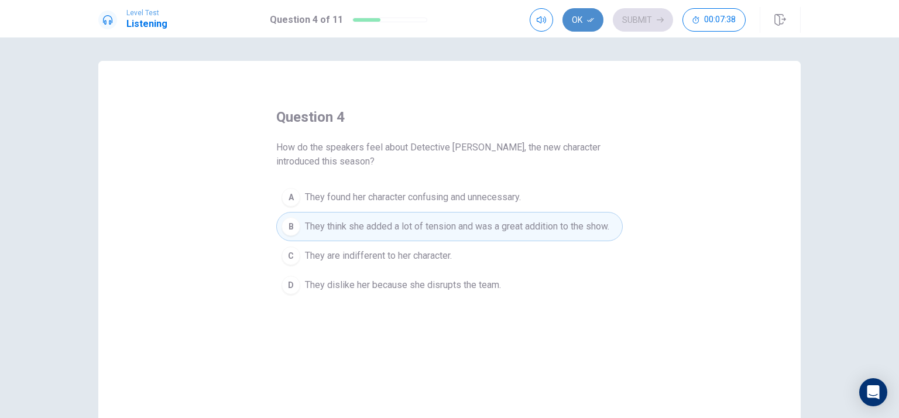
click at [577, 13] on button "Ok" at bounding box center [583, 19] width 41 height 23
click at [644, 13] on button "Submit" at bounding box center [643, 19] width 60 height 23
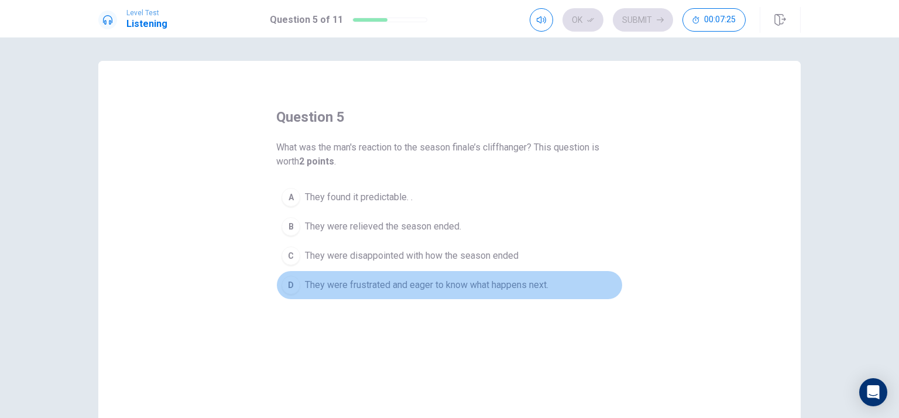
click at [503, 282] on span "They were frustrated and eager to know what happens next." at bounding box center [427, 285] width 244 height 14
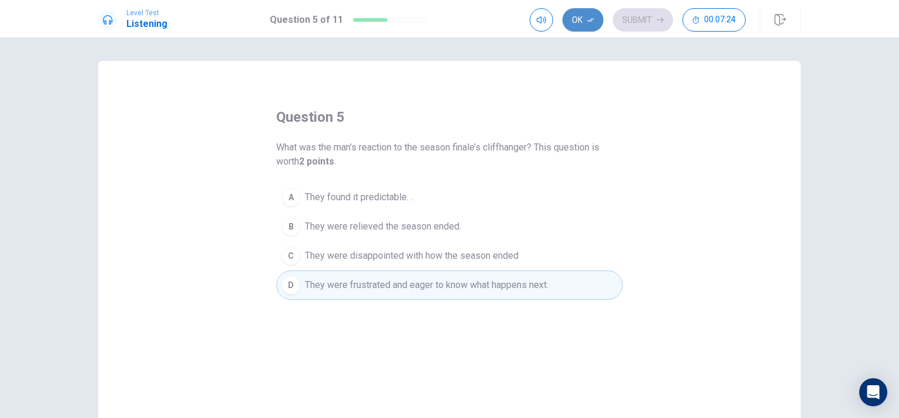
click at [574, 21] on button "Ok" at bounding box center [583, 19] width 41 height 23
click at [634, 13] on button "Submit" at bounding box center [643, 19] width 60 height 23
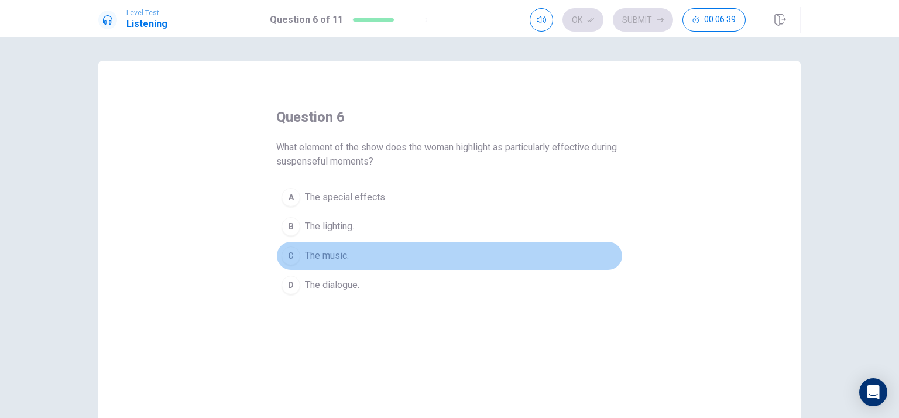
click at [324, 251] on span "The music." at bounding box center [327, 256] width 44 height 14
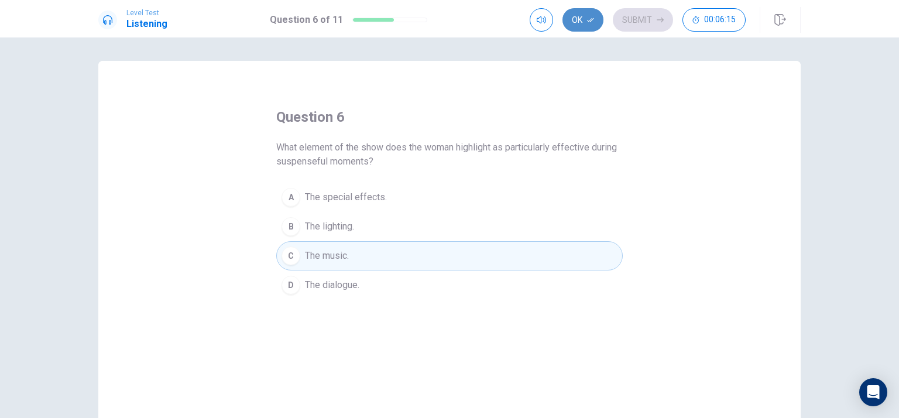
click at [594, 23] on icon "button" at bounding box center [590, 19] width 7 height 7
click at [641, 19] on button "Submit" at bounding box center [643, 19] width 60 height 23
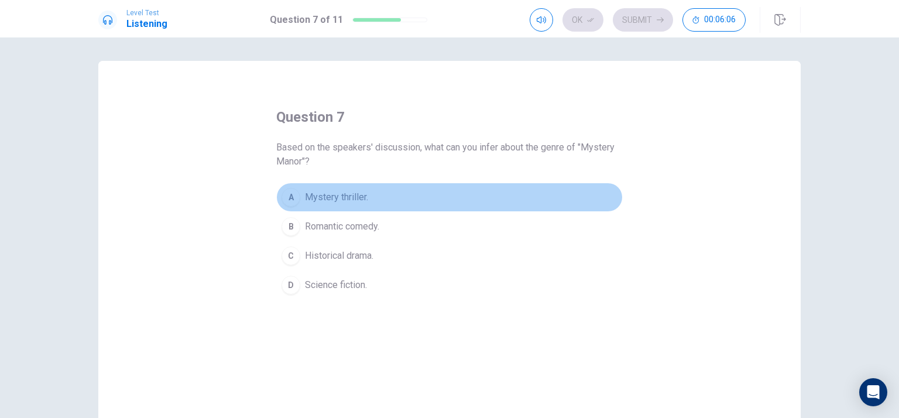
click at [352, 193] on span "Mystery thriller." at bounding box center [336, 197] width 63 height 14
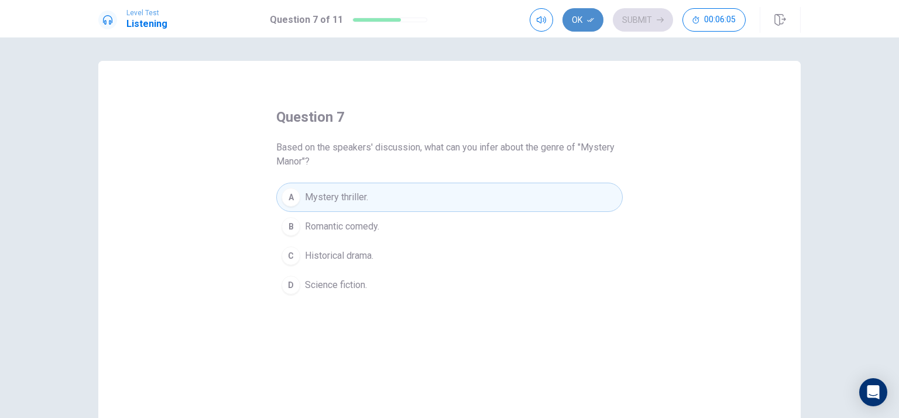
click at [583, 20] on button "Ok" at bounding box center [583, 19] width 41 height 23
click at [646, 17] on button "Submit" at bounding box center [643, 19] width 60 height 23
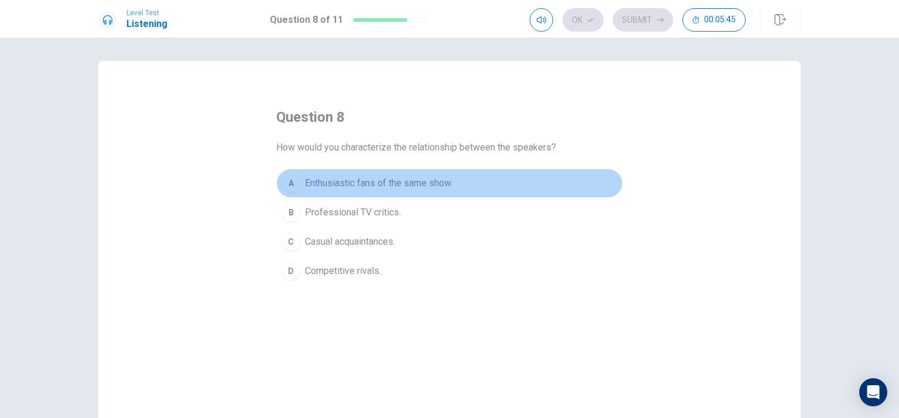
click at [443, 182] on span "Enthusiastic fans of the same show." at bounding box center [379, 183] width 148 height 14
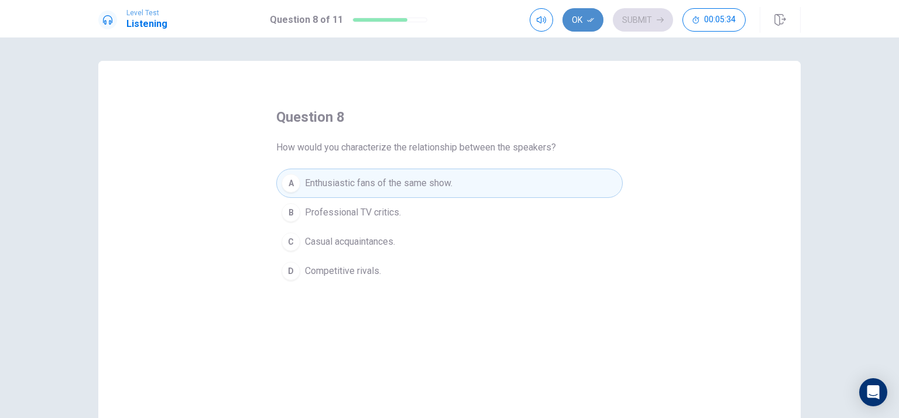
click at [588, 18] on icon "button" at bounding box center [590, 19] width 7 height 7
click at [636, 20] on button "Submit" at bounding box center [643, 19] width 60 height 23
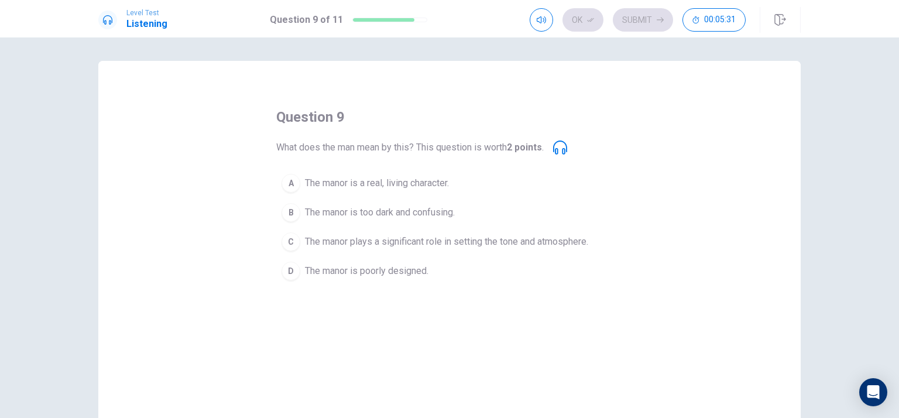
click at [565, 145] on icon at bounding box center [560, 147] width 14 height 14
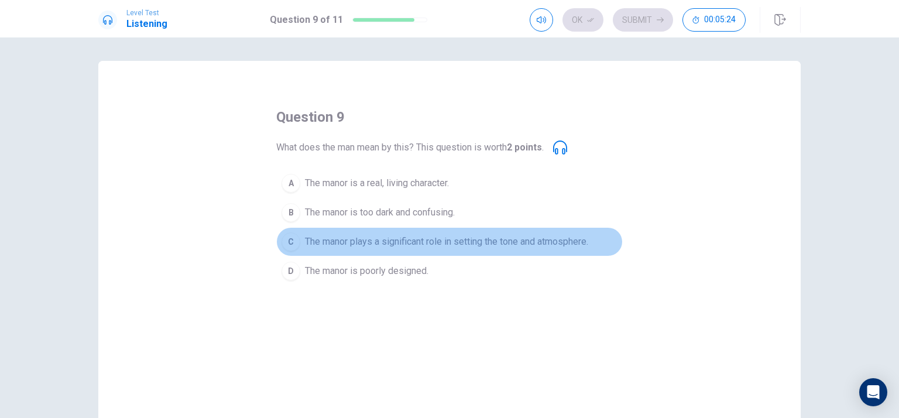
click at [491, 241] on span "The manor plays a significant role in setting the tone and atmosphere." at bounding box center [446, 242] width 283 height 14
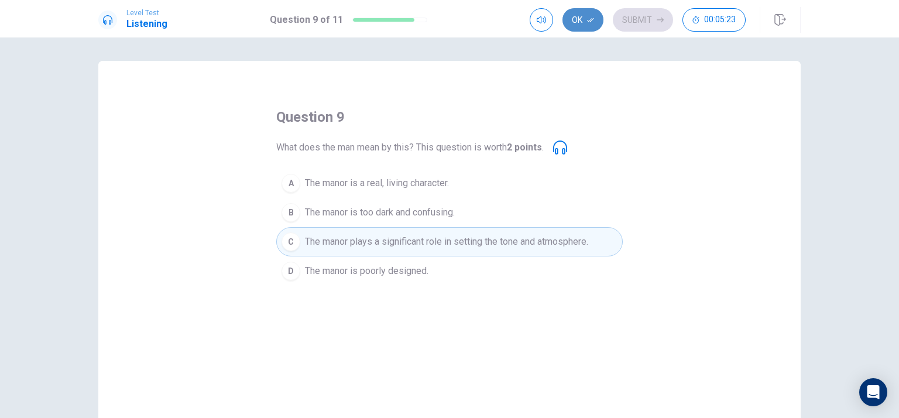
click at [592, 13] on button "Ok" at bounding box center [583, 19] width 41 height 23
click at [666, 14] on button "Submit" at bounding box center [643, 19] width 60 height 23
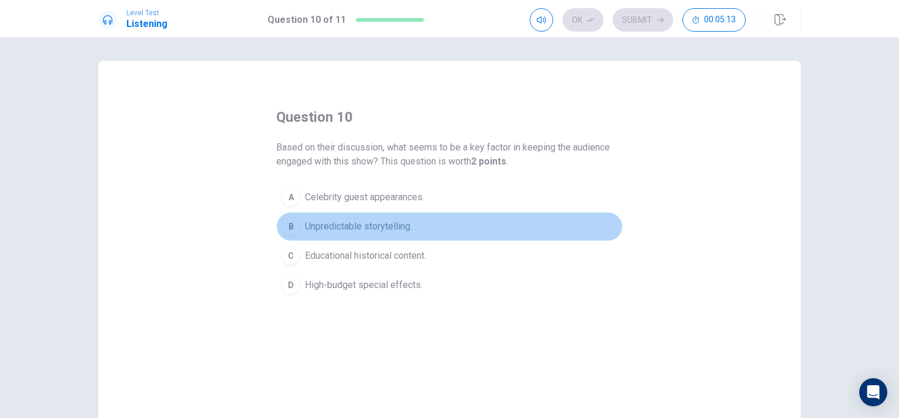
click at [369, 229] on span "Unpredictable storytelling." at bounding box center [358, 227] width 107 height 14
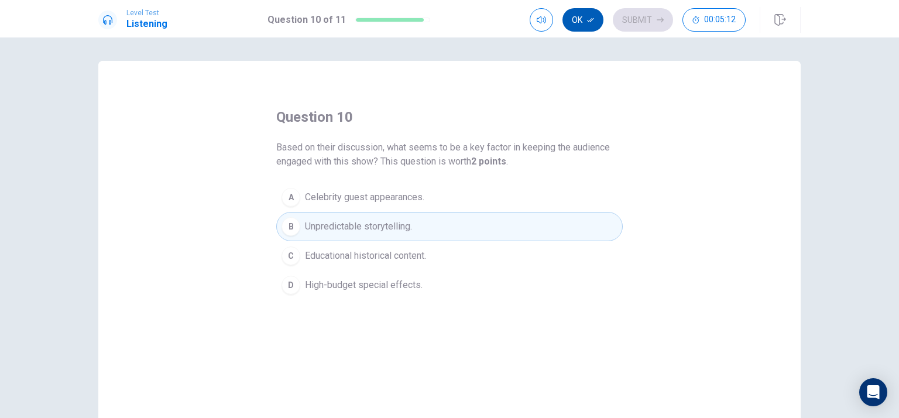
click at [588, 22] on icon "button" at bounding box center [590, 19] width 7 height 7
click at [649, 18] on button "Submit" at bounding box center [643, 19] width 60 height 23
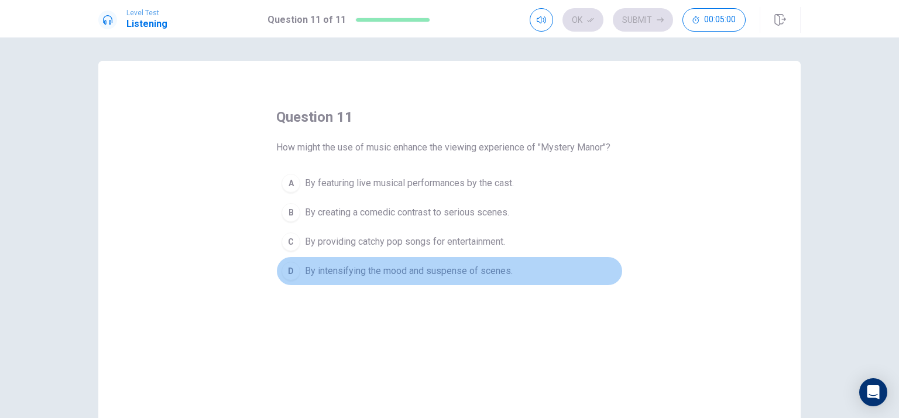
click at [438, 268] on span "By intensifying the mood and suspense of scenes." at bounding box center [409, 271] width 208 height 14
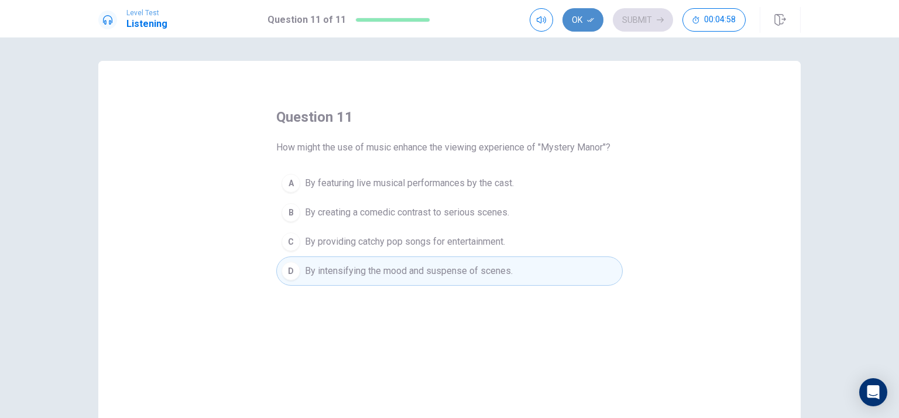
click at [587, 22] on button "Ok" at bounding box center [583, 19] width 41 height 23
click at [630, 18] on button "Submit" at bounding box center [643, 19] width 60 height 23
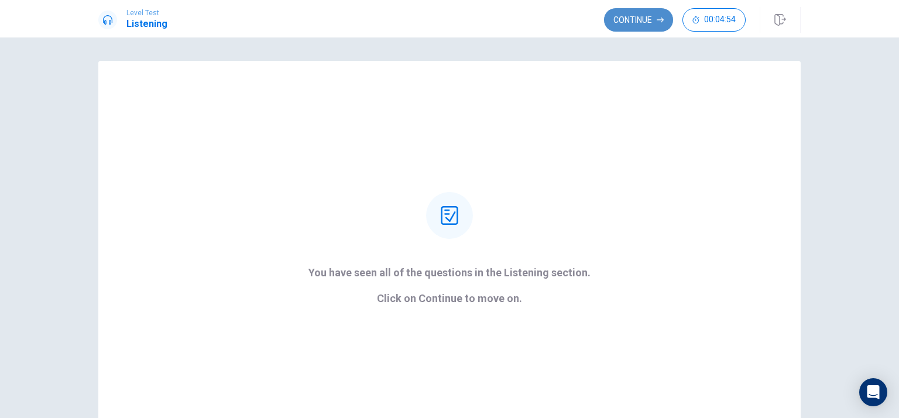
click at [644, 19] on button "Continue" at bounding box center [638, 19] width 69 height 23
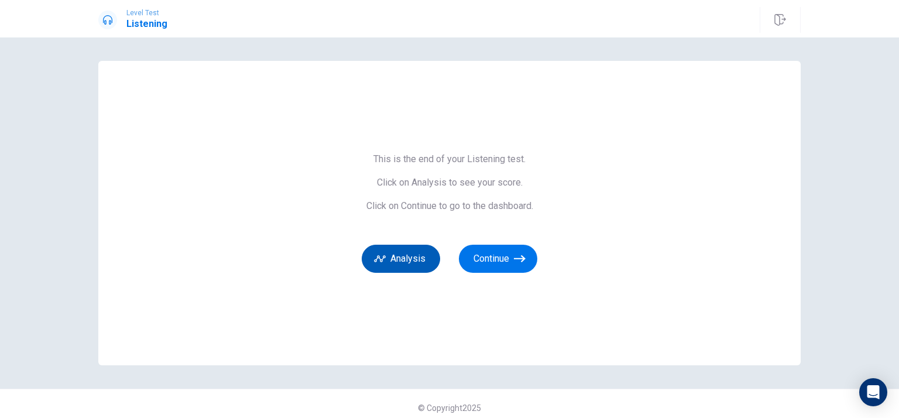
click at [389, 259] on button "Analysis" at bounding box center [401, 259] width 78 height 28
